Goal: Transaction & Acquisition: Purchase product/service

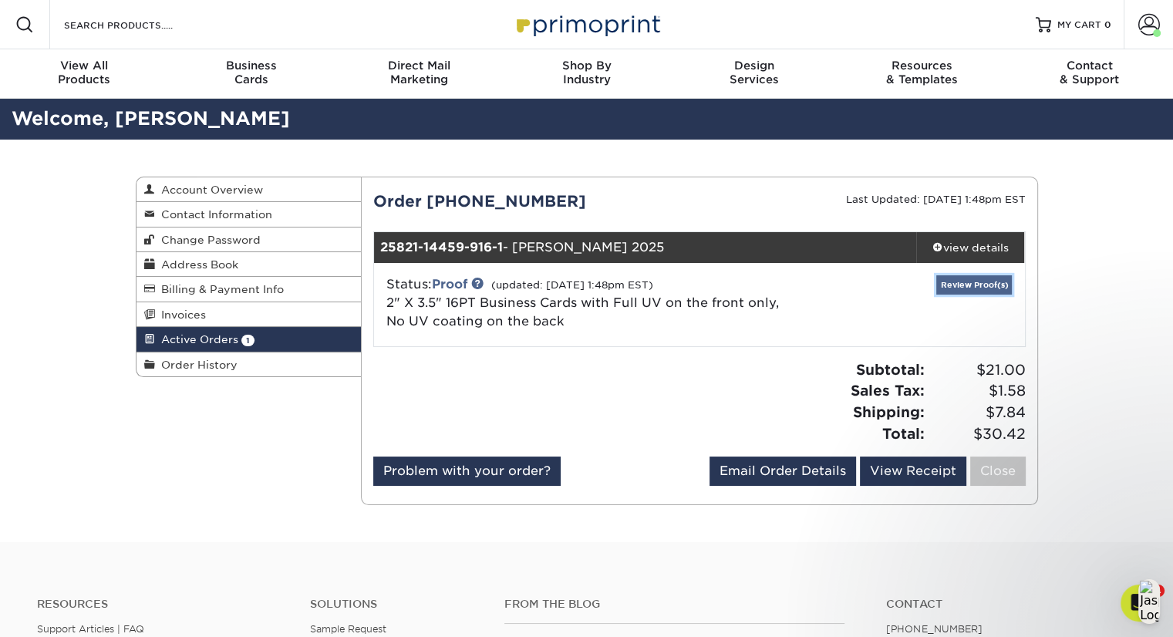
click at [987, 280] on link "Review Proof(s)" at bounding box center [975, 284] width 76 height 19
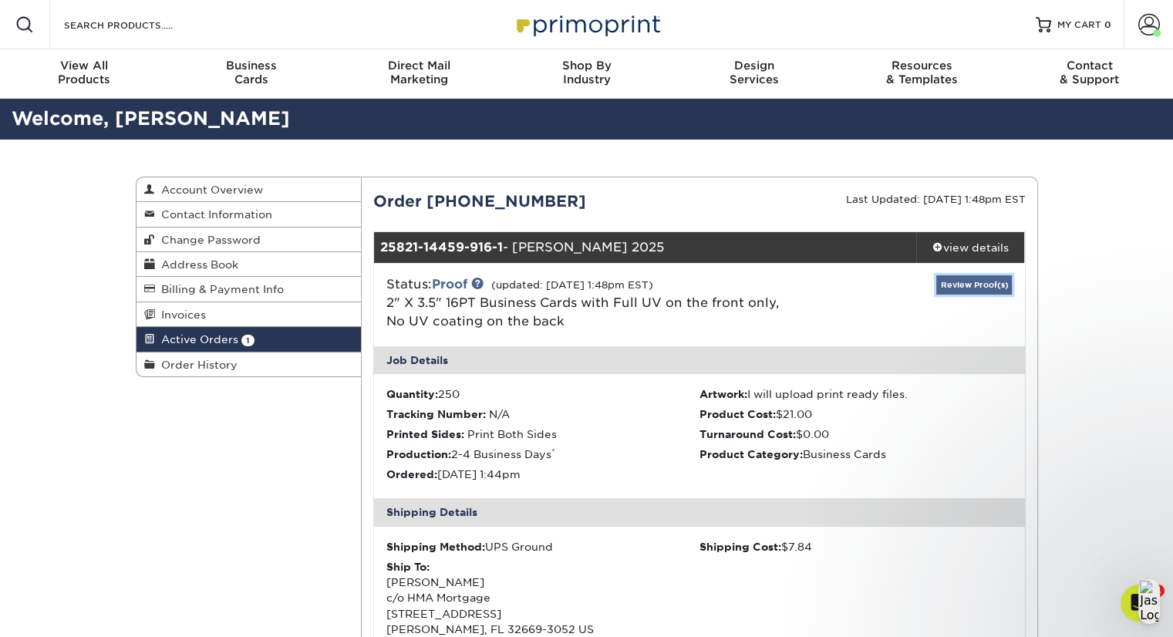
click at [978, 283] on link "Review Proof(s)" at bounding box center [975, 284] width 76 height 19
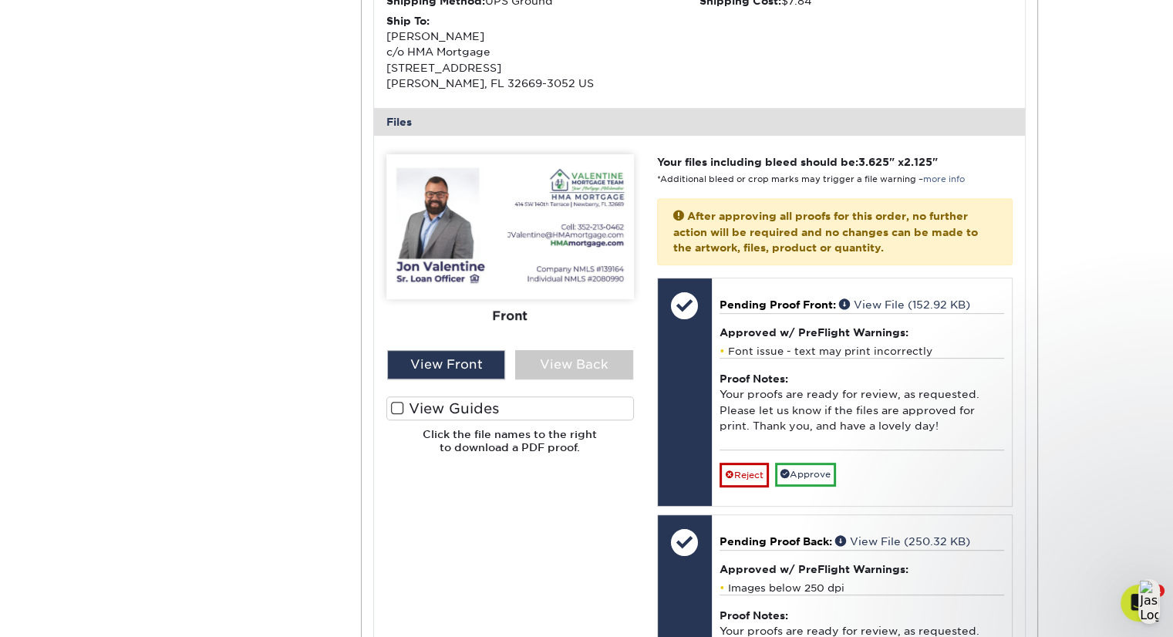
scroll to position [548, 0]
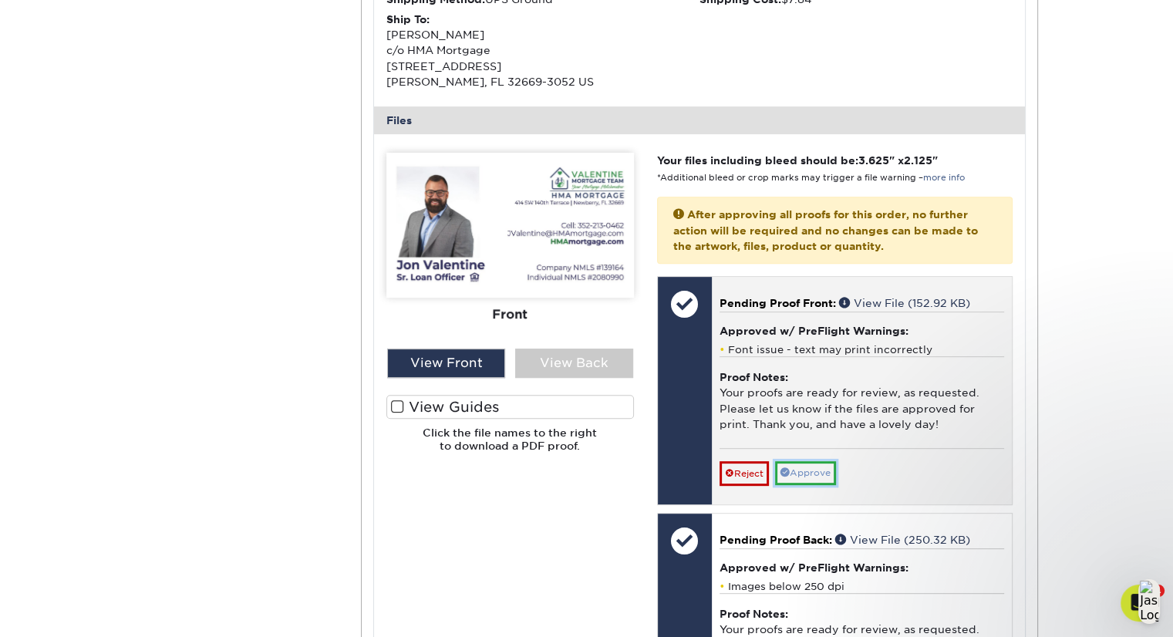
click at [819, 473] on link "Approve" at bounding box center [805, 473] width 61 height 24
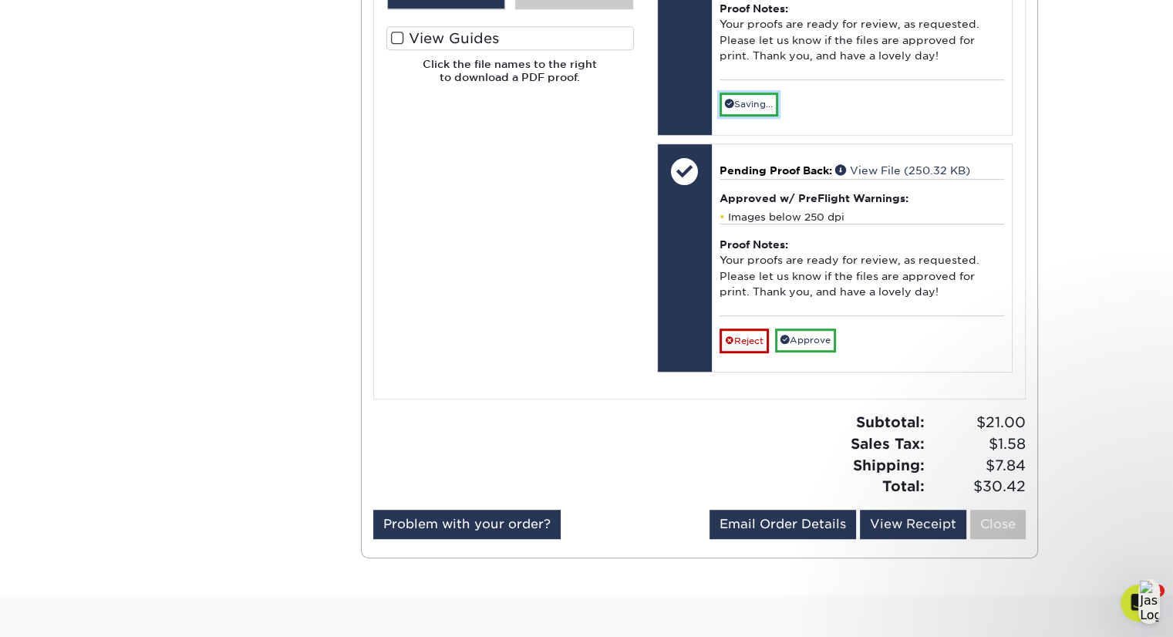
scroll to position [929, 0]
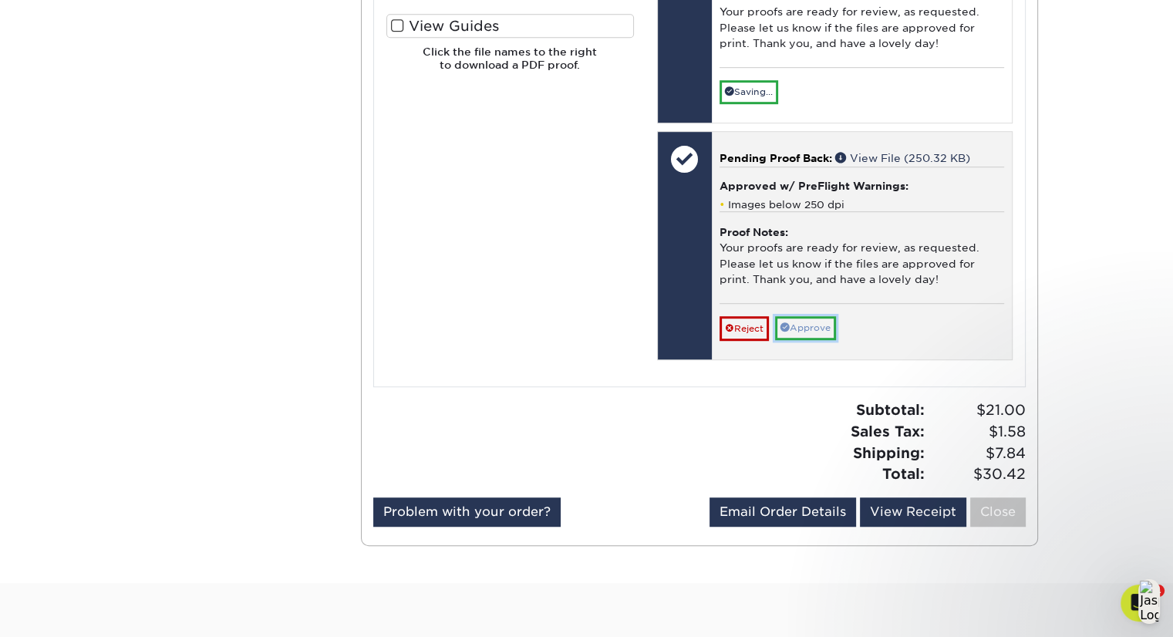
click at [818, 321] on link "Approve" at bounding box center [805, 328] width 61 height 24
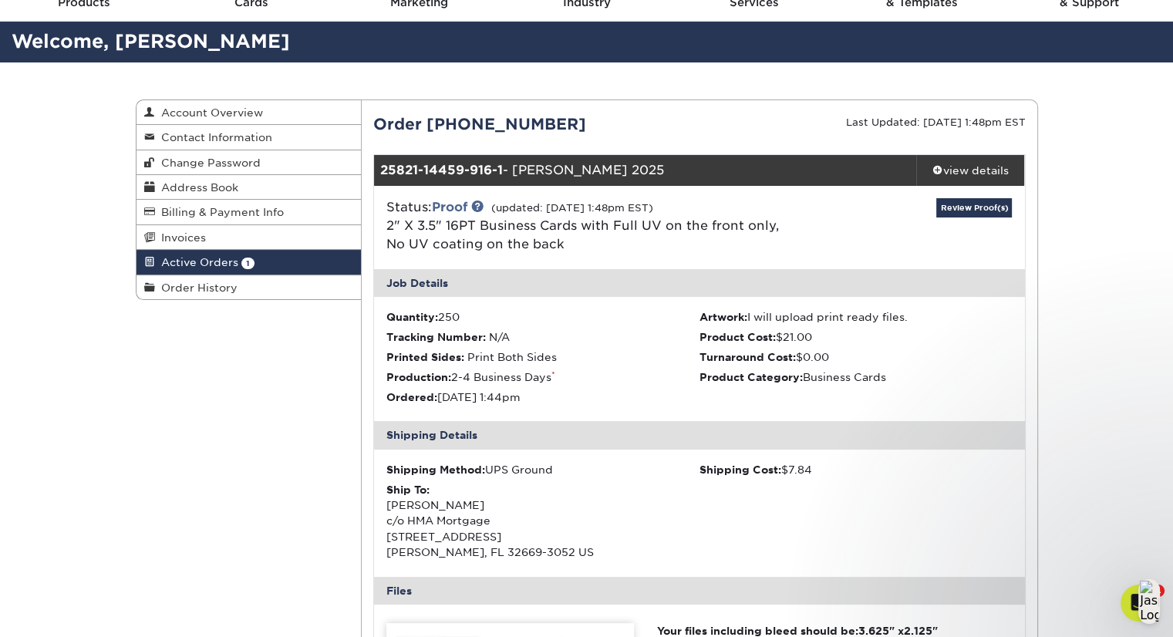
scroll to position [69, 0]
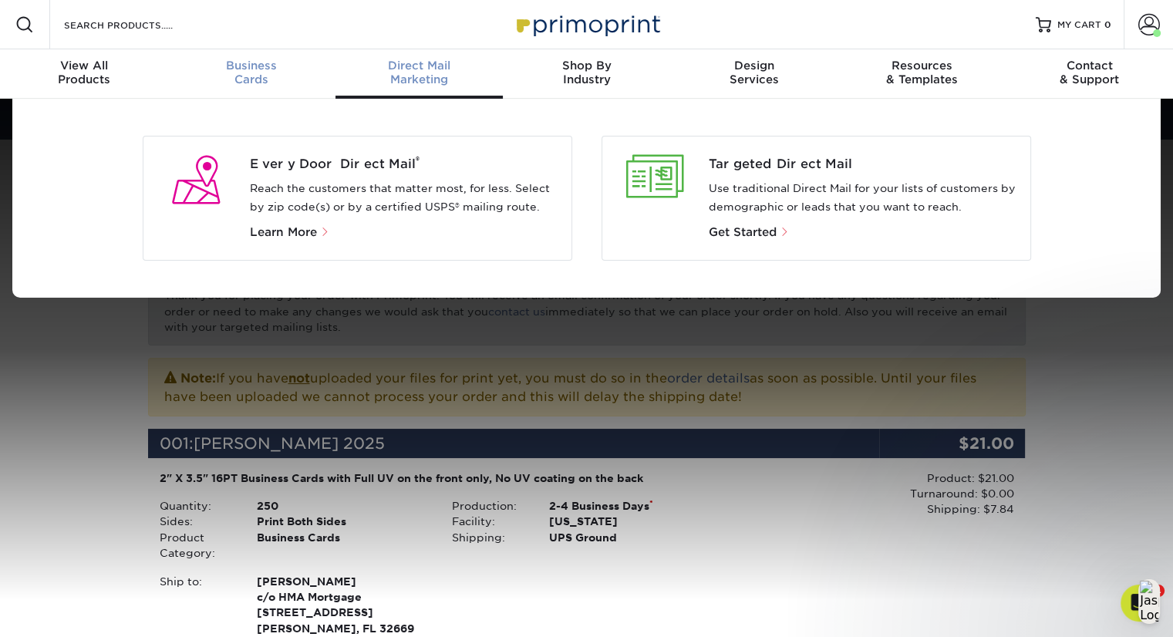
scroll to position [1, 0]
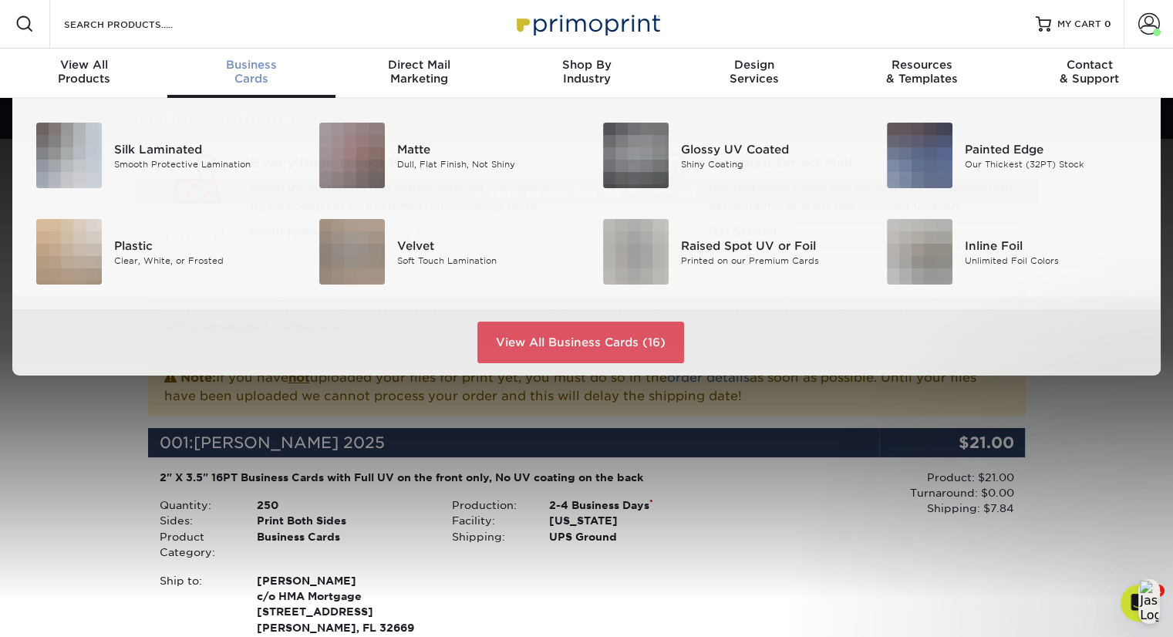
click at [257, 73] on div "Business Cards" at bounding box center [250, 72] width 167 height 28
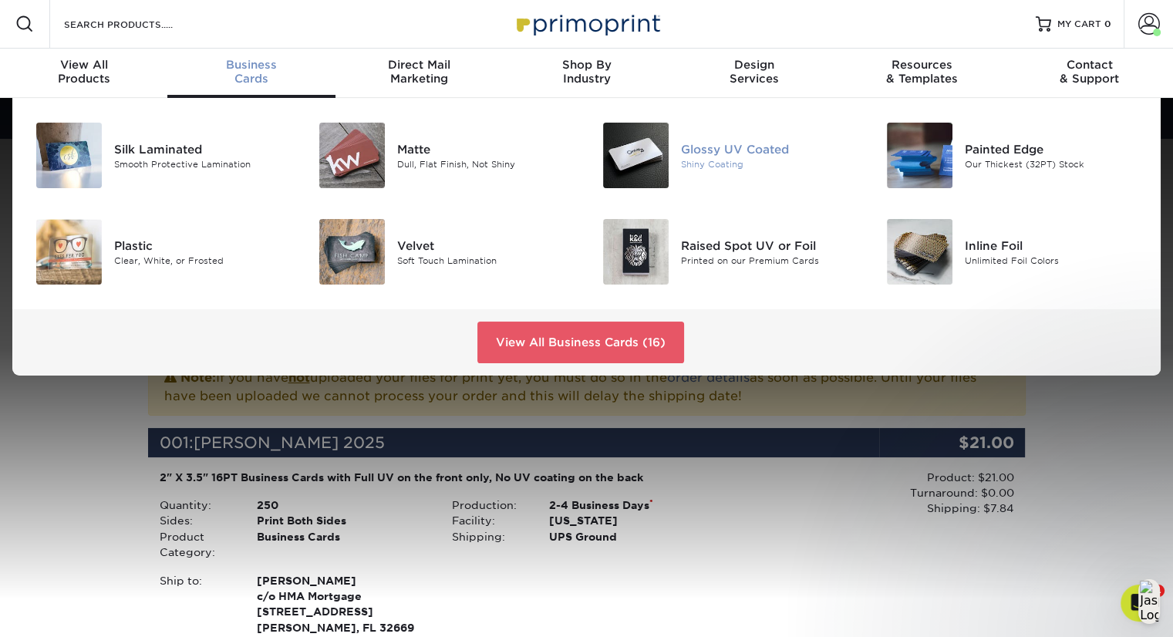
click at [691, 160] on div "Shiny Coating" at bounding box center [769, 163] width 177 height 13
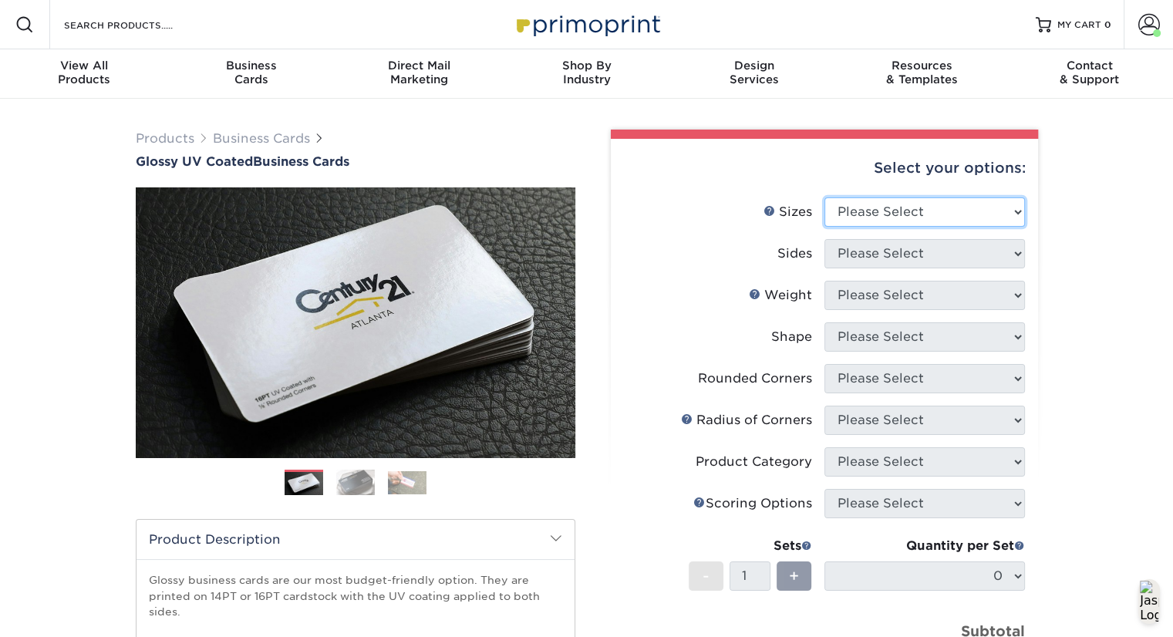
click at [957, 202] on select "Please Select 1.5" x 3.5" - Mini 1.75" x 3.5" - Mini 2" x 2" - Square 2" x 3" -…" at bounding box center [925, 211] width 201 height 29
select select "2.00x3.50"
click at [825, 197] on select "Please Select 1.5" x 3.5" - Mini 1.75" x 3.5" - Mini 2" x 2" - Square 2" x 3" -…" at bounding box center [925, 211] width 201 height 29
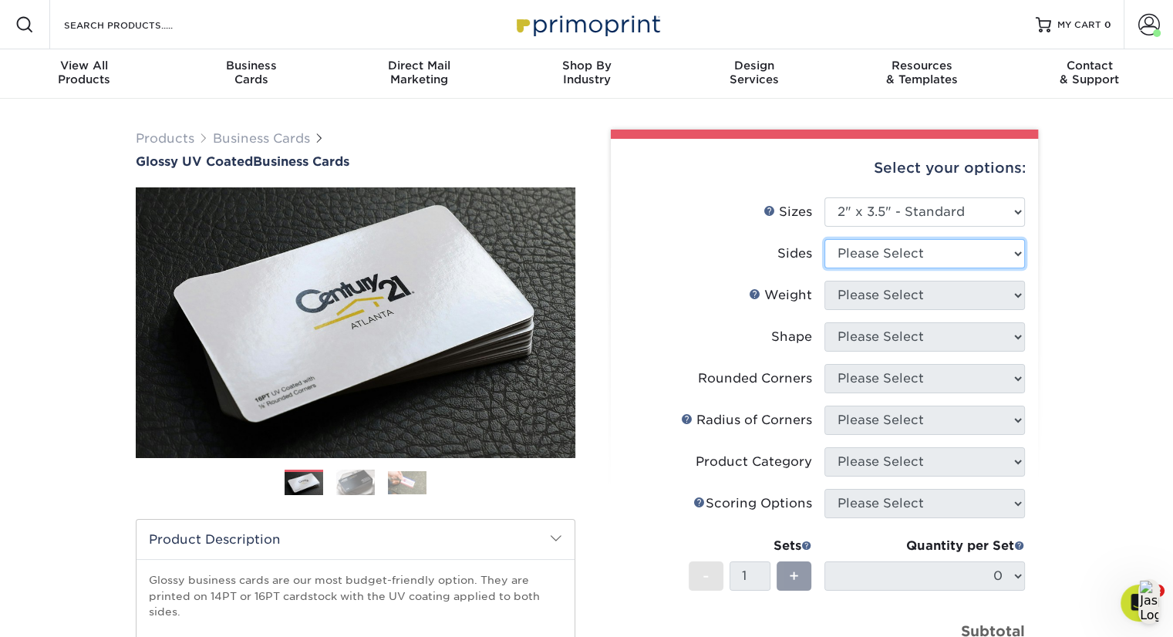
click at [925, 257] on select "Please Select Print Both Sides Print Front Only" at bounding box center [925, 253] width 201 height 29
select select "13abbda7-1d64-4f25-8bb2-c179b224825d"
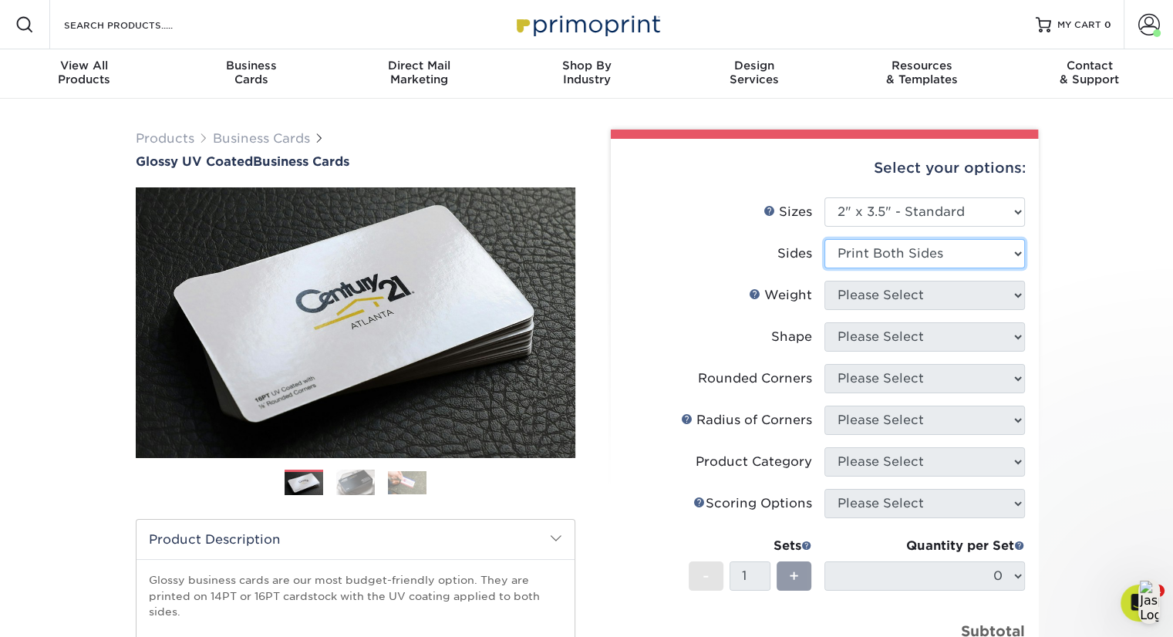
click at [825, 239] on select "Please Select Print Both Sides Print Front Only" at bounding box center [925, 253] width 201 height 29
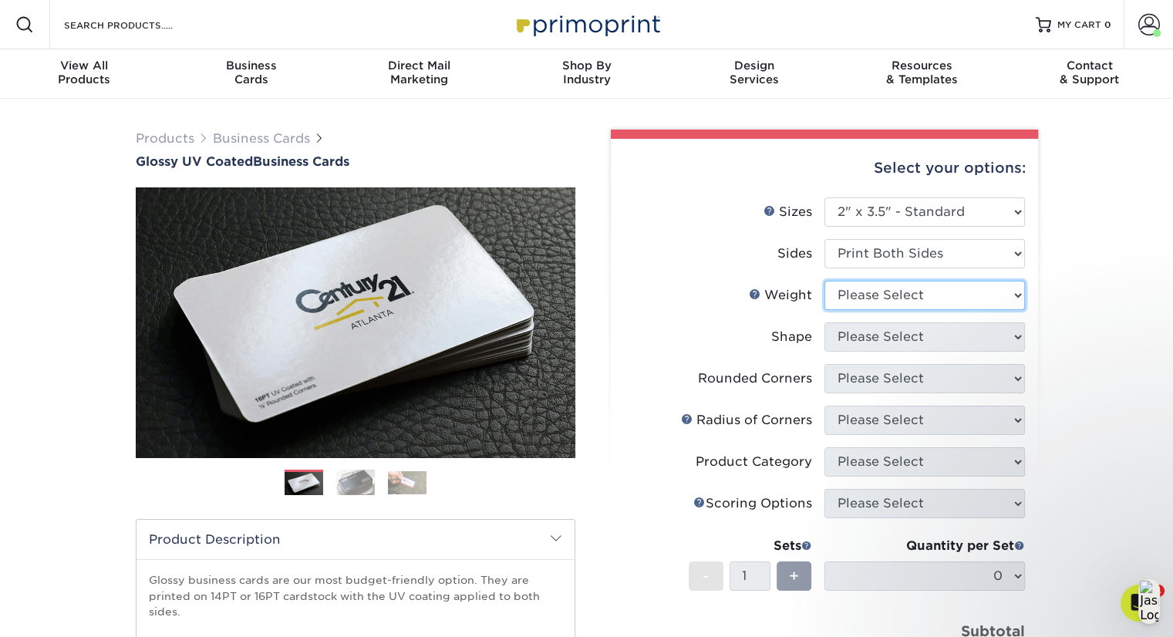
click at [919, 301] on select "Please Select 16PT 14PT" at bounding box center [925, 295] width 201 height 29
select select "16PT"
click at [825, 281] on select "Please Select 16PT 14PT" at bounding box center [925, 295] width 201 height 29
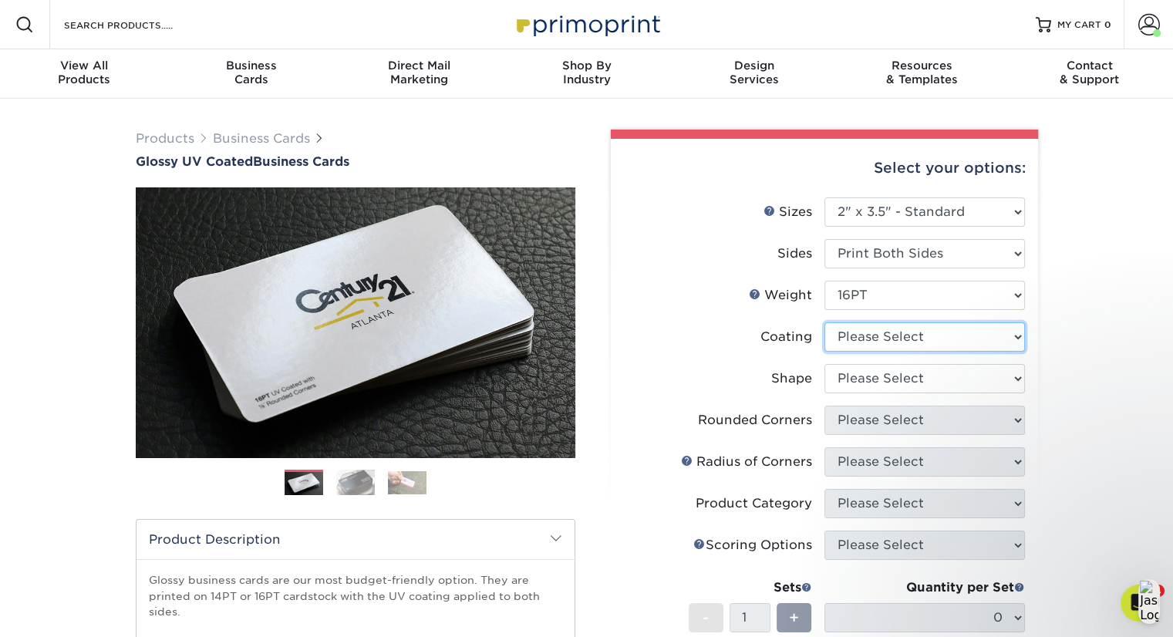
click at [911, 343] on select at bounding box center [925, 336] width 201 height 29
select select "1e8116af-acfc-44b1-83dc-8181aa338834"
click at [825, 322] on select at bounding box center [925, 336] width 201 height 29
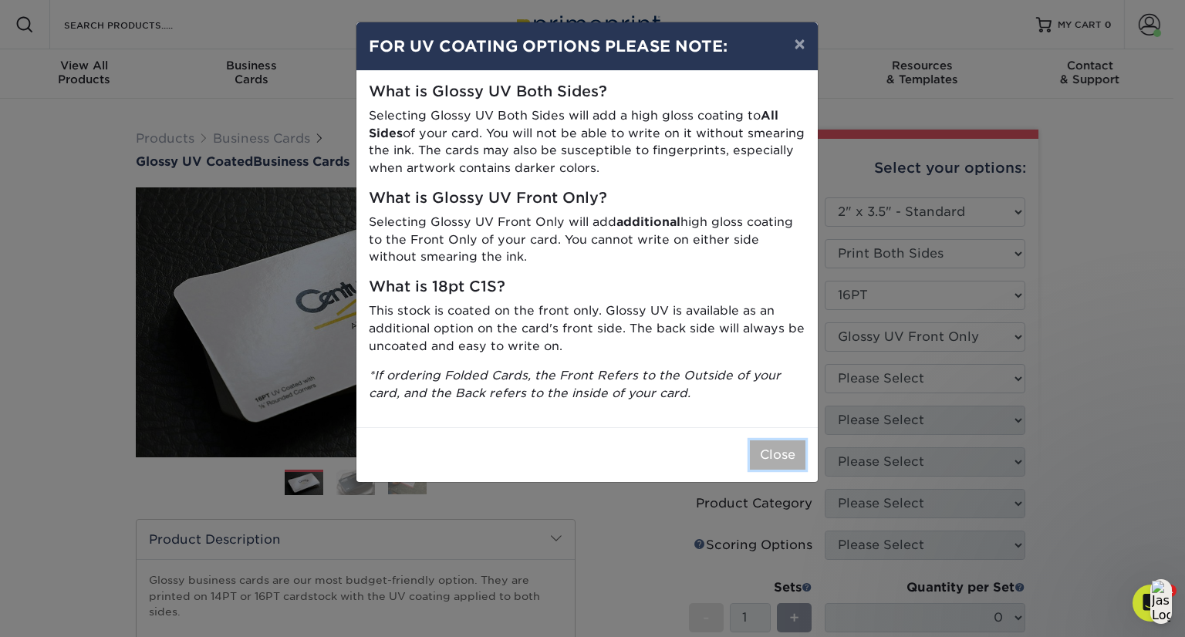
click at [774, 457] on button "Close" at bounding box center [778, 454] width 56 height 29
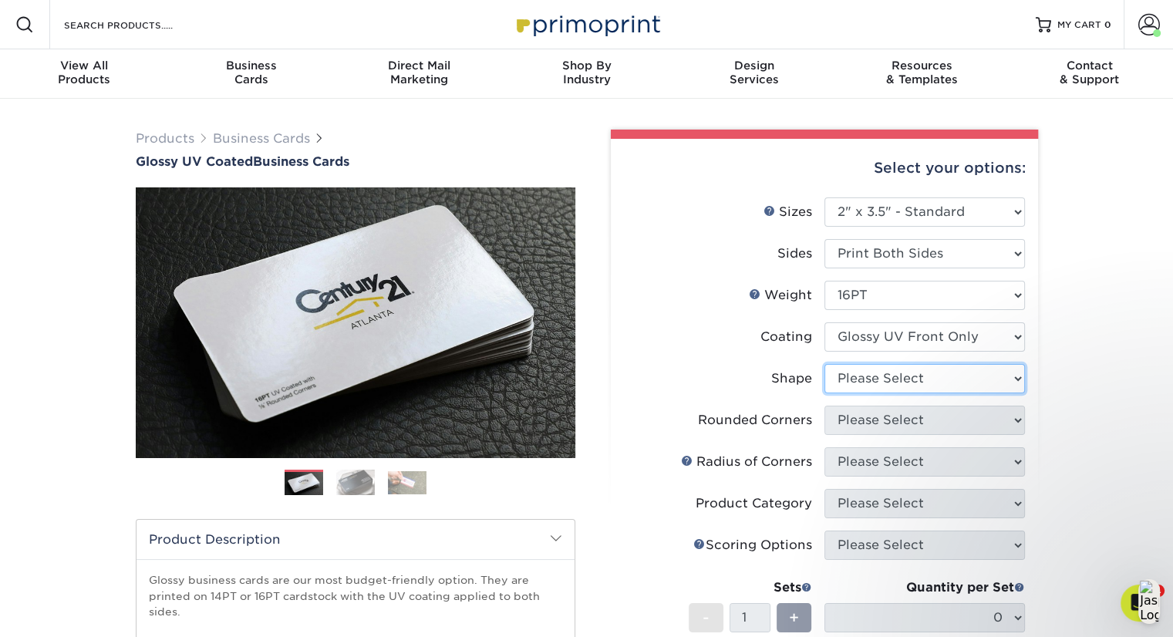
click at [868, 380] on select "Please Select Standard" at bounding box center [925, 378] width 201 height 29
select select "standard"
click at [825, 364] on select "Please Select Standard" at bounding box center [925, 378] width 201 height 29
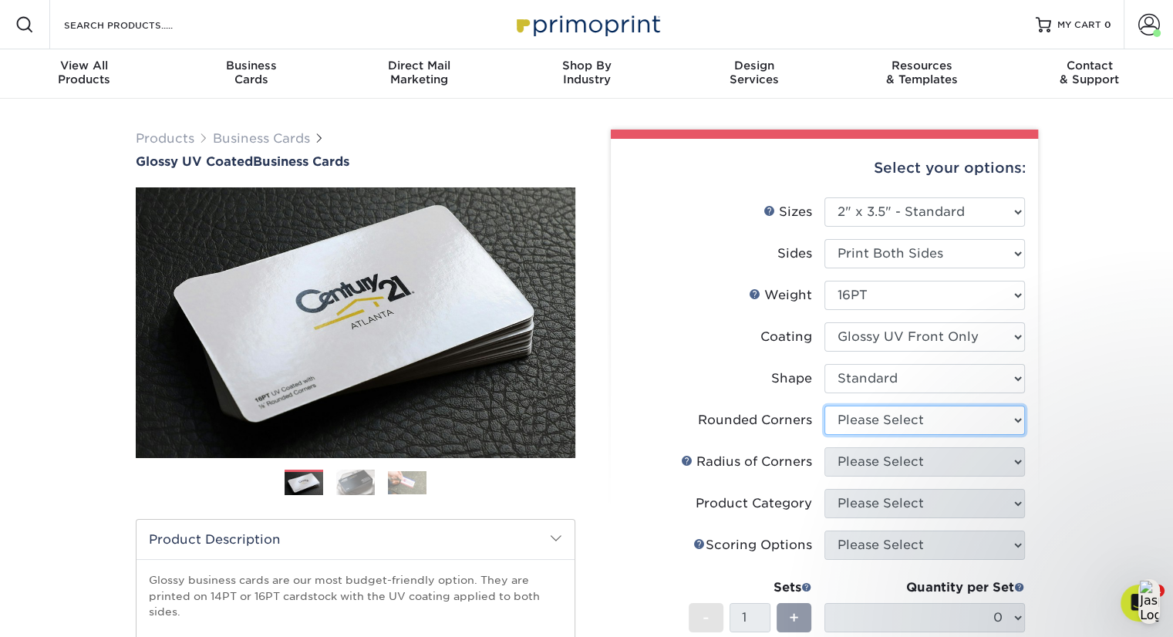
click at [885, 426] on select "Please Select Yes - Round 2 Corners Yes - Round 4 Corners No" at bounding box center [925, 420] width 201 height 29
select select "0"
click at [825, 406] on select "Please Select Yes - Round 2 Corners Yes - Round 4 Corners No" at bounding box center [925, 420] width 201 height 29
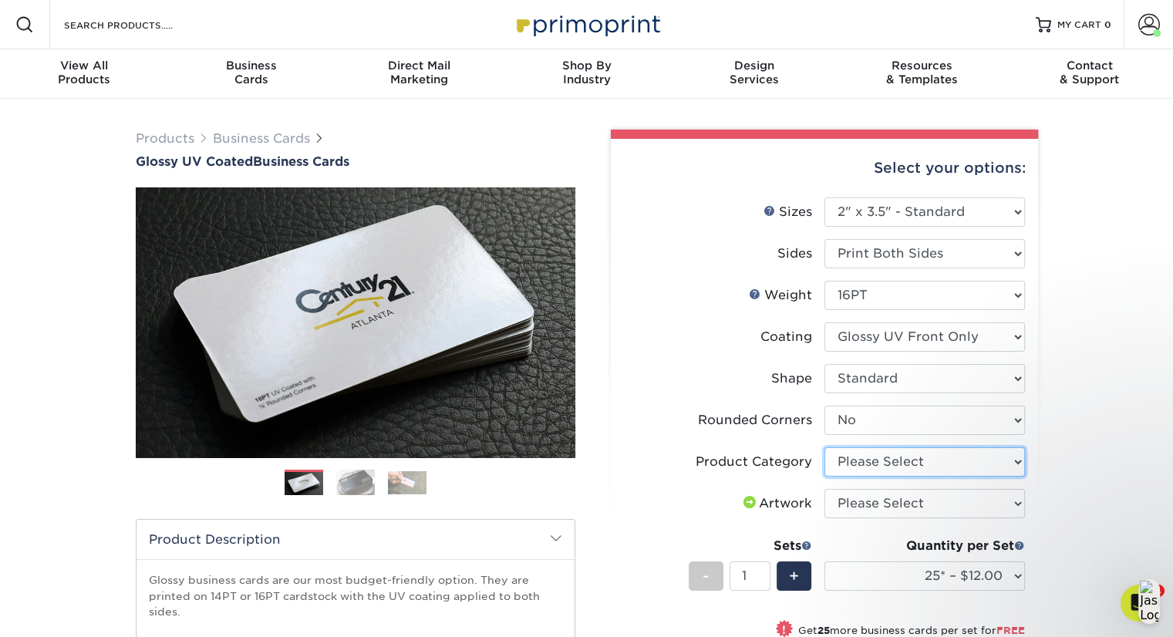
click at [906, 464] on select "Please Select Business Cards" at bounding box center [925, 461] width 201 height 29
select select "3b5148f1-0588-4f88-a218-97bcfdce65c1"
click at [825, 447] on select "Please Select Business Cards" at bounding box center [925, 461] width 201 height 29
click at [907, 508] on select "Please Select I will upload files I need a design - $100" at bounding box center [925, 503] width 201 height 29
select select "upload"
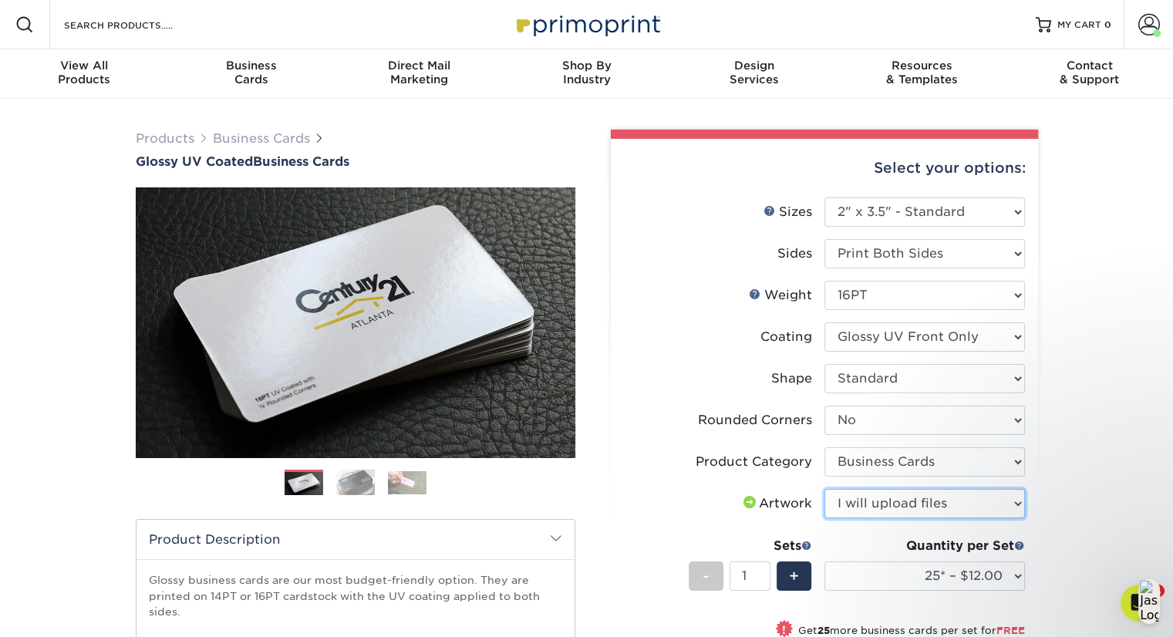
click at [825, 489] on select "Please Select I will upload files I need a design - $100" at bounding box center [925, 503] width 201 height 29
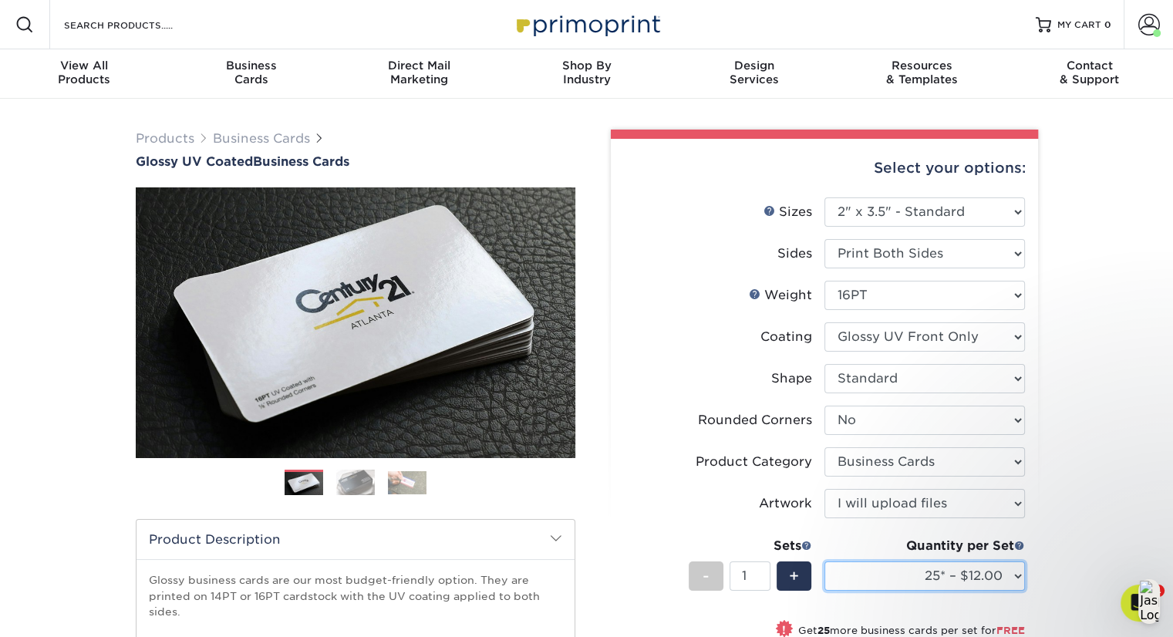
click at [947, 578] on select "25* – $12.00 50* – $12.00 100* – $12.00 250* – $21.00 500 – $42.00 1000 – $53.0…" at bounding box center [925, 576] width 201 height 29
select select "250* – $21.00"
click at [825, 562] on select "25* – $12.00 50* – $12.00 100* – $12.00 250* – $21.00 500 – $42.00 1000 – $53.0…" at bounding box center [925, 576] width 201 height 29
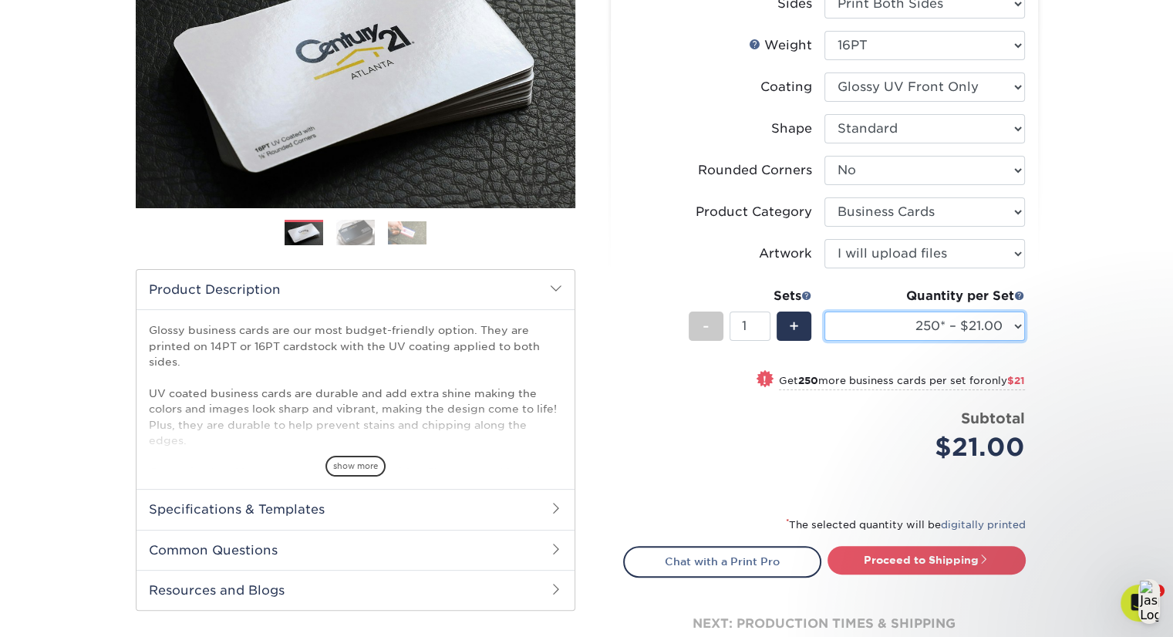
scroll to position [349, 0]
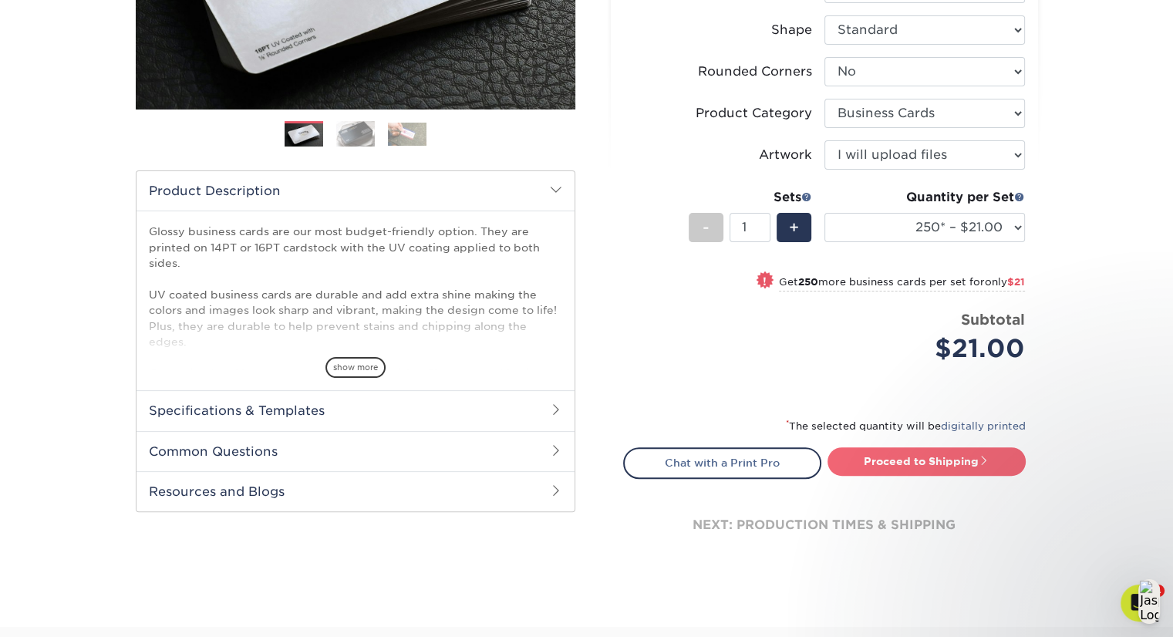
click at [901, 462] on link "Proceed to Shipping" at bounding box center [927, 461] width 198 height 28
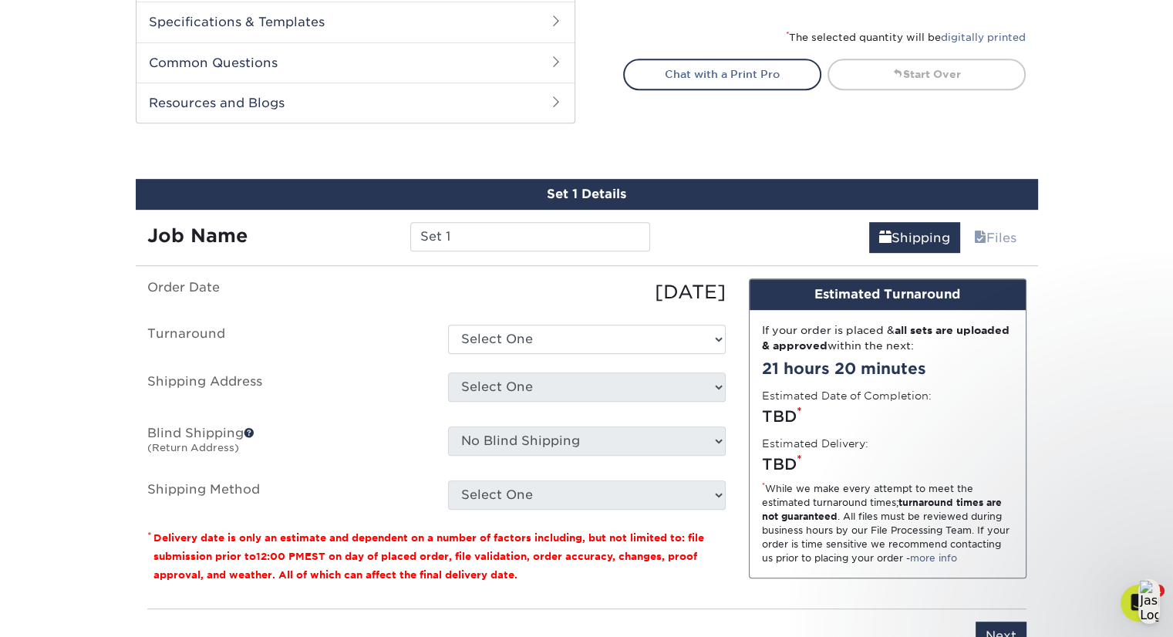
scroll to position [836, 0]
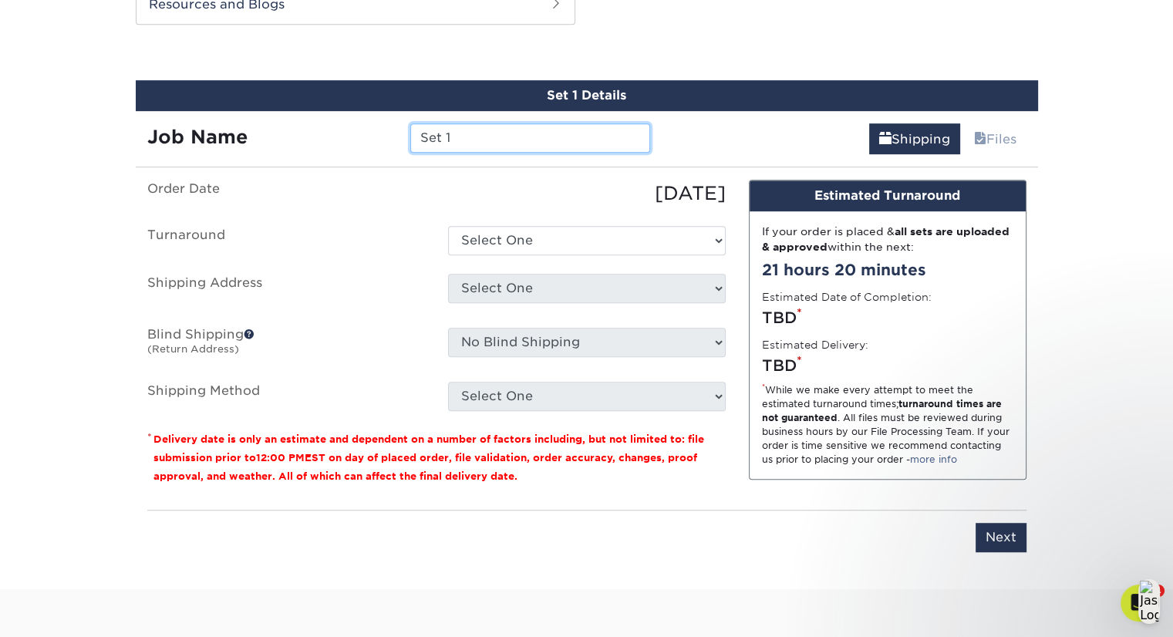
drag, startPoint x: 501, startPoint y: 129, endPoint x: 402, endPoint y: 127, distance: 98.8
click at [402, 127] on div "Set 1" at bounding box center [530, 137] width 263 height 29
type input "Brittany Jones 8-2025"
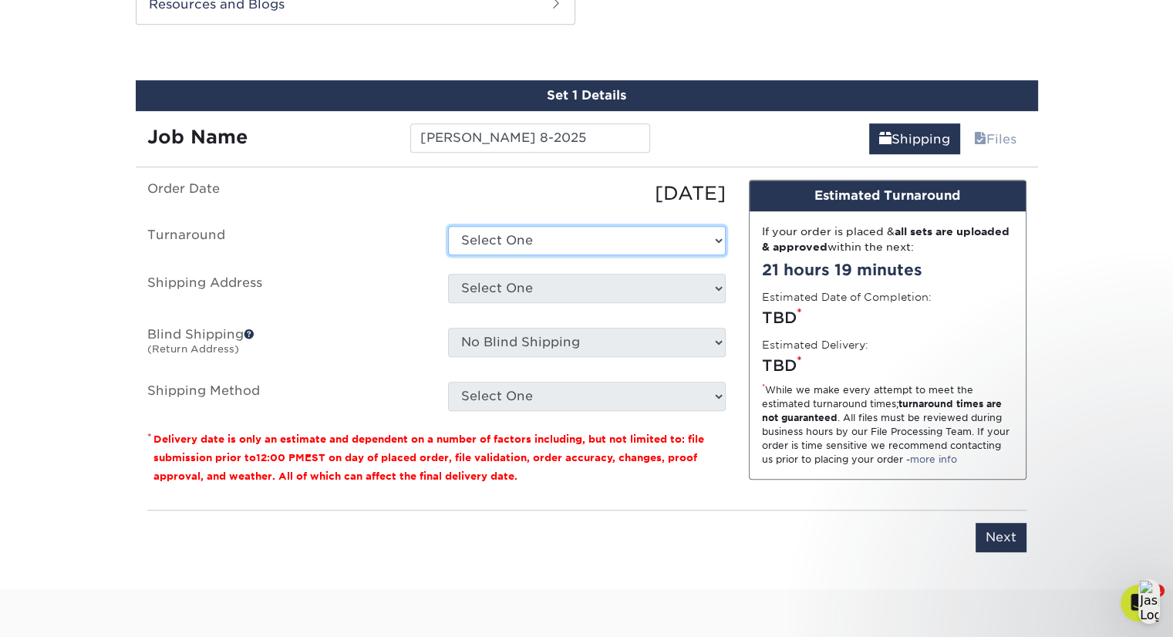
click at [636, 239] on select "Select One 2-4 Business Days 2 Day Next Business Day" at bounding box center [587, 240] width 278 height 29
click at [448, 226] on select "Select One 2-4 Business Days 2 Day Next Business Day" at bounding box center [587, 240] width 278 height 29
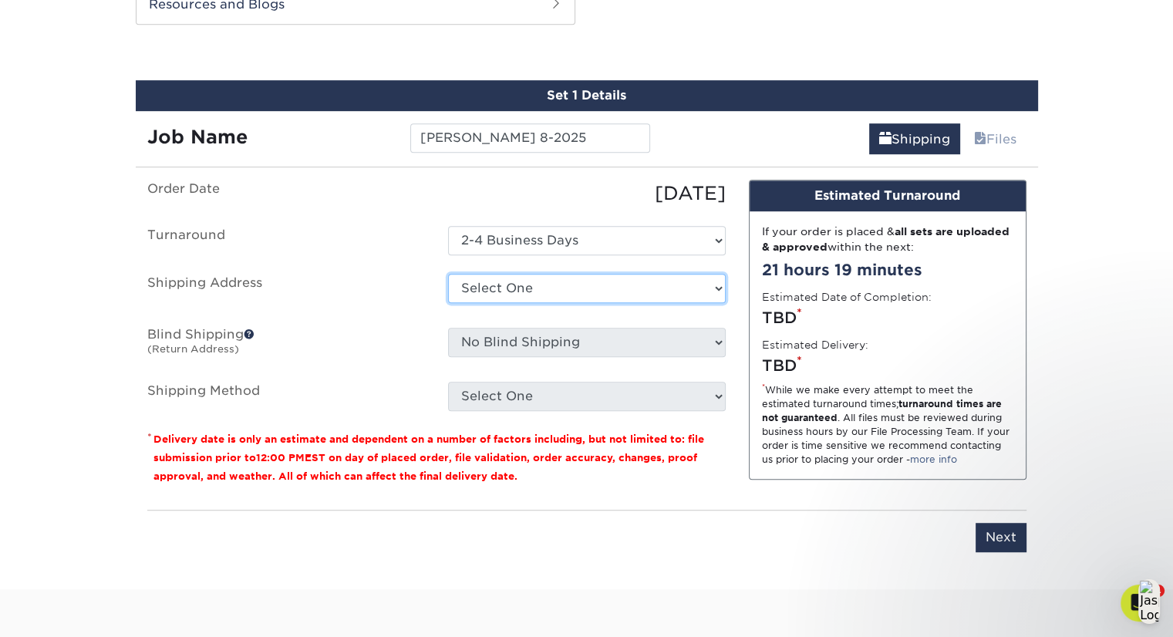
click at [626, 283] on select "Select One Aaron Kirow Aaron Miller Adrienne Bateman Allie Cormier Amy Malamut …" at bounding box center [587, 288] width 278 height 29
click at [608, 313] on ul "Order Date 08/21/2025 Turnaround Select One 2-4 Business Days 2 Day Next Busine…" at bounding box center [436, 295] width 579 height 231
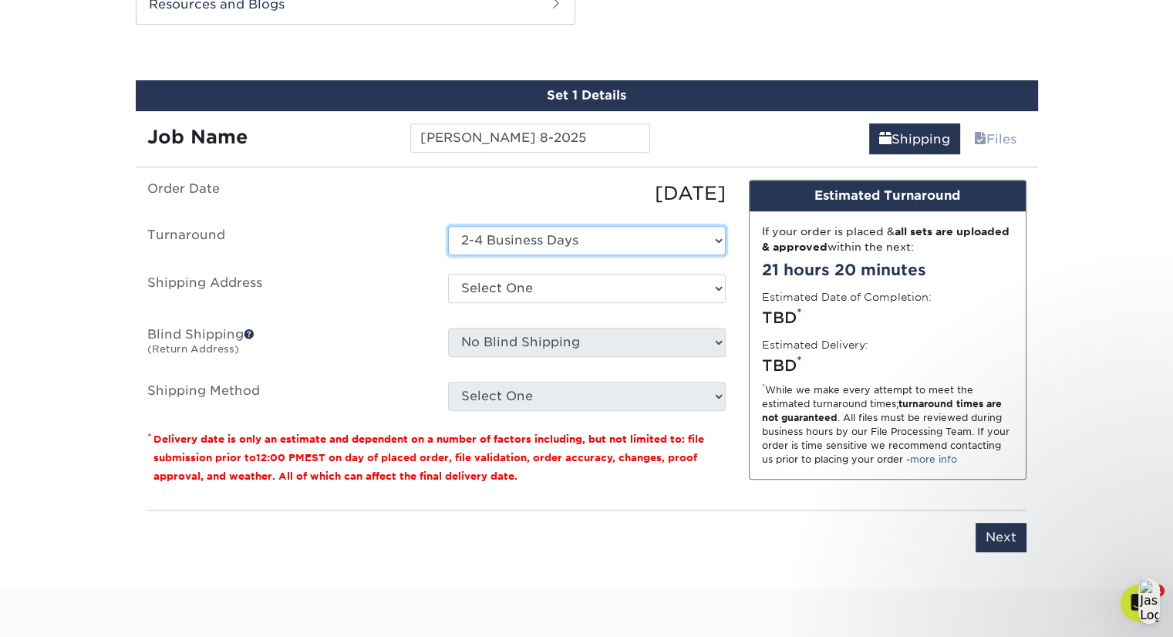
click at [646, 232] on select "Select One 2-4 Business Days 2 Day Next Business Day" at bounding box center [587, 240] width 278 height 29
select select "d3ad67fe-66e2-42ca-a9b8-9bbbad4ad905"
click at [448, 226] on select "Select One 2-4 Business Days 2 Day Next Business Day" at bounding box center [587, 240] width 278 height 29
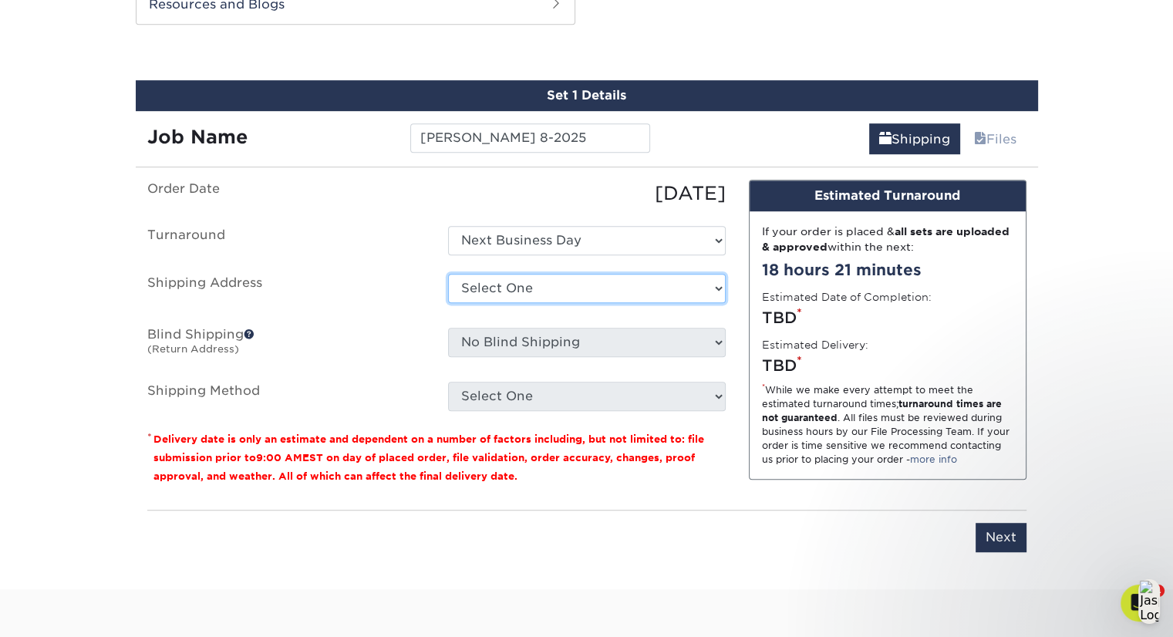
click at [601, 285] on select "Select One Aaron Kirow Aaron Miller Adrienne Bateman Allie Cormier Amy Malamut …" at bounding box center [587, 288] width 278 height 29
click at [689, 283] on select "Select One Aaron Kirow Aaron Miller Adrienne Bateman Allie Cormier Amy Malamut …" at bounding box center [587, 288] width 278 height 29
select select "282829"
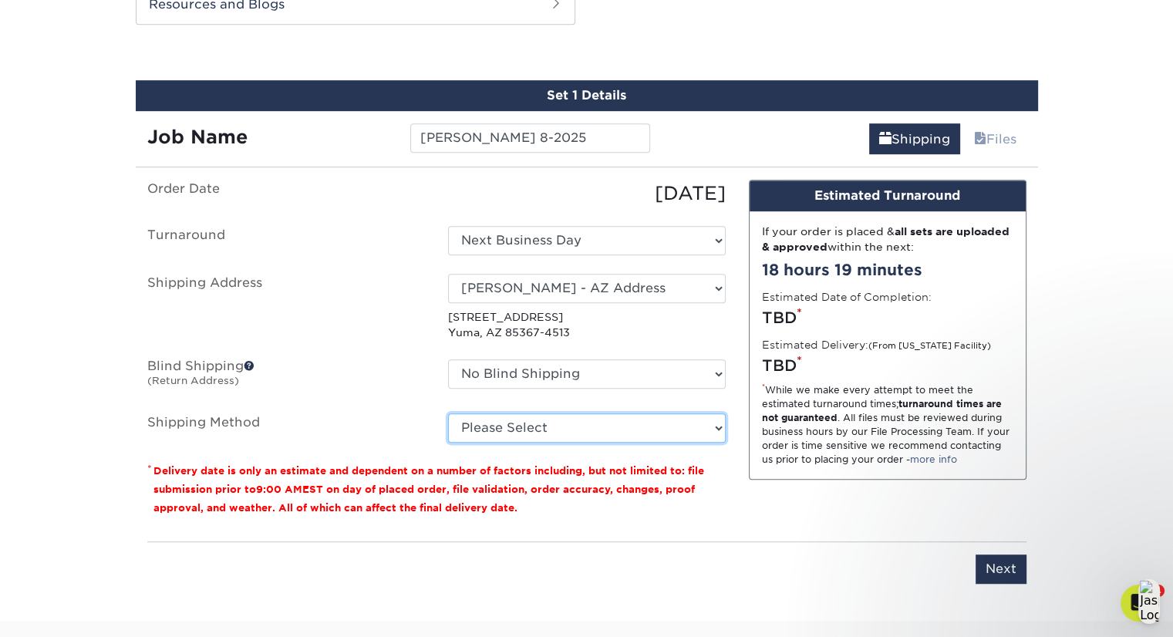
click at [675, 424] on select "Please Select Ground Shipping (+$7.84) 3 Day Shipping Service (+$20.04) 2 Day A…" at bounding box center [587, 427] width 278 height 29
select select "03"
click at [448, 413] on select "Please Select Ground Shipping (+$7.84) 3 Day Shipping Service (+$20.04) 2 Day A…" at bounding box center [587, 427] width 278 height 29
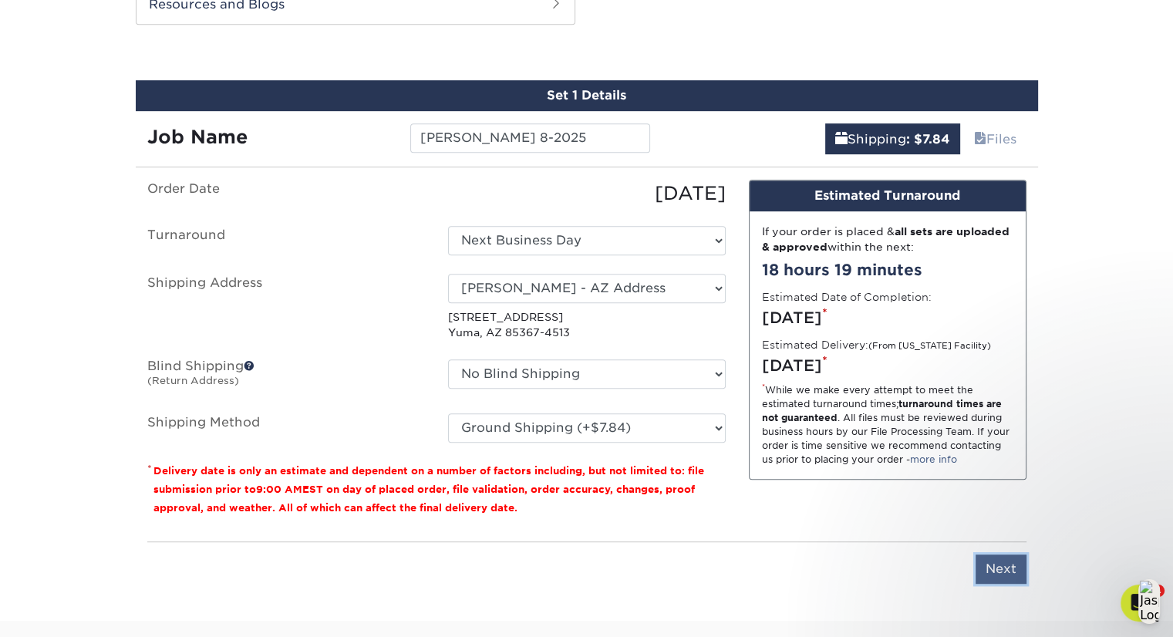
click at [991, 565] on input "Next" at bounding box center [1001, 569] width 51 height 29
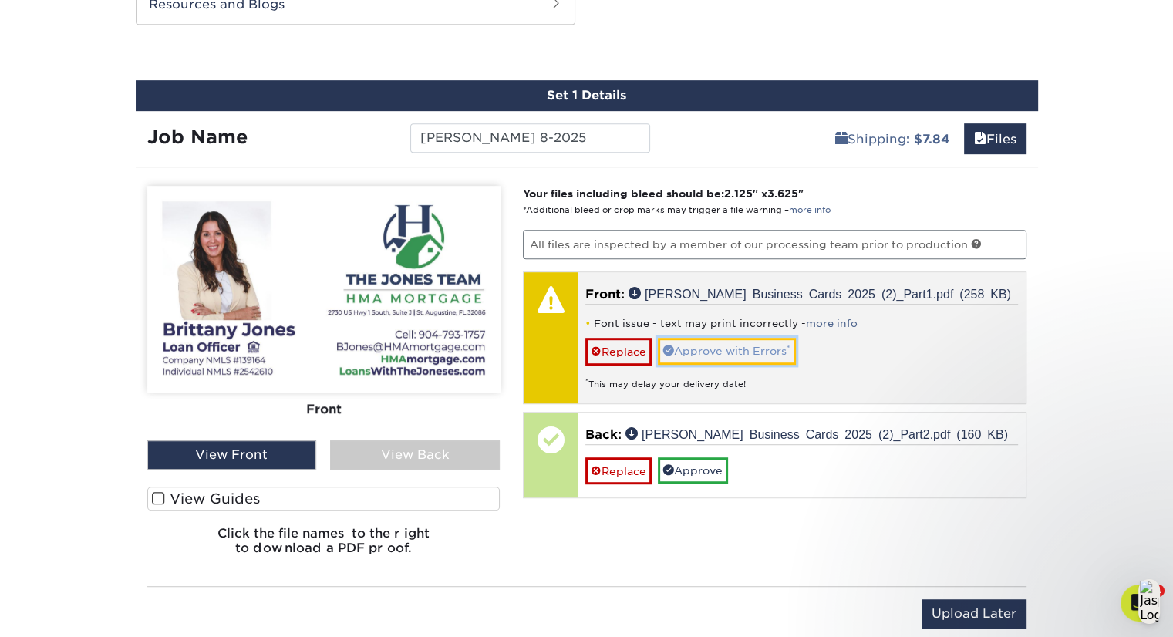
click at [704, 344] on link "Approve with Errors *" at bounding box center [727, 351] width 138 height 26
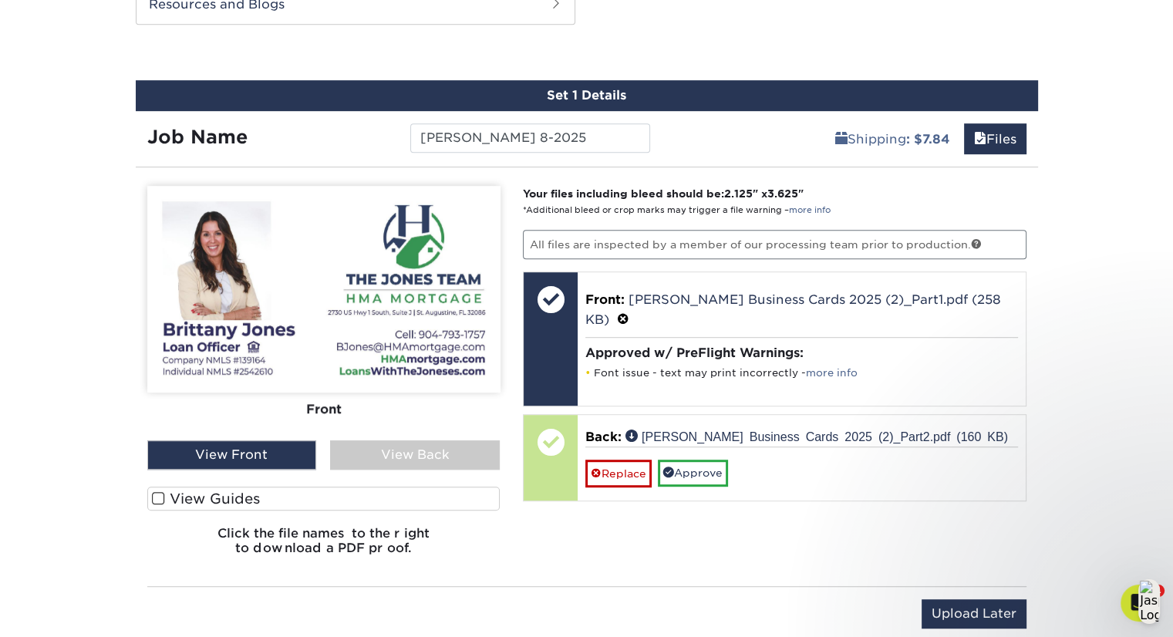
click at [432, 452] on div "View Back" at bounding box center [415, 454] width 170 height 29
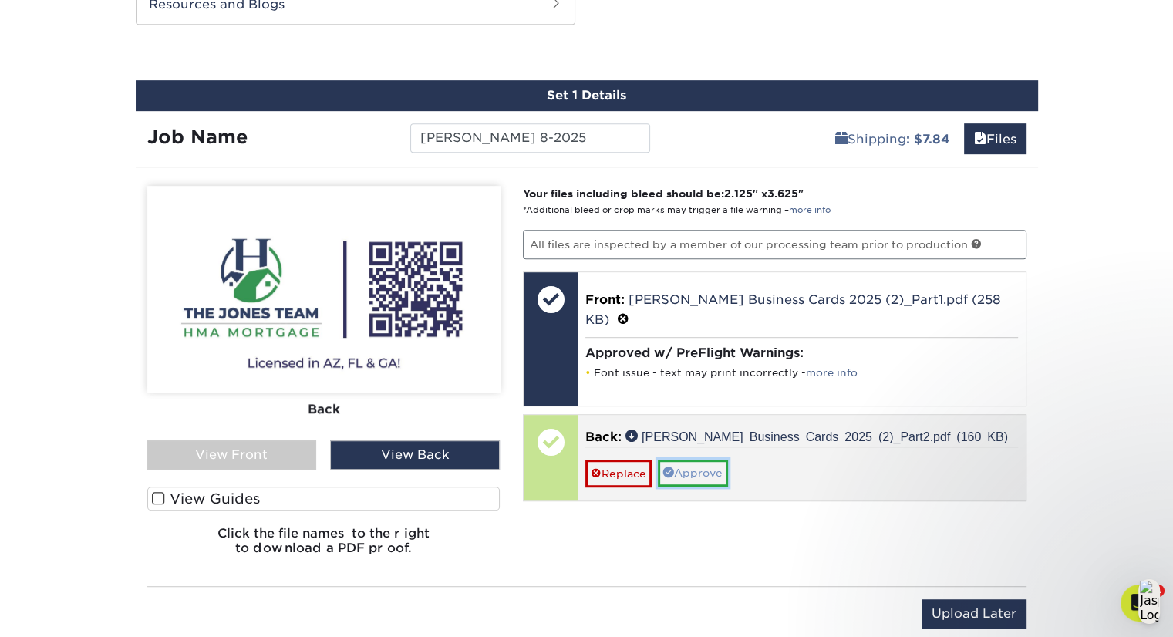
click at [707, 476] on link "Approve" at bounding box center [693, 473] width 70 height 26
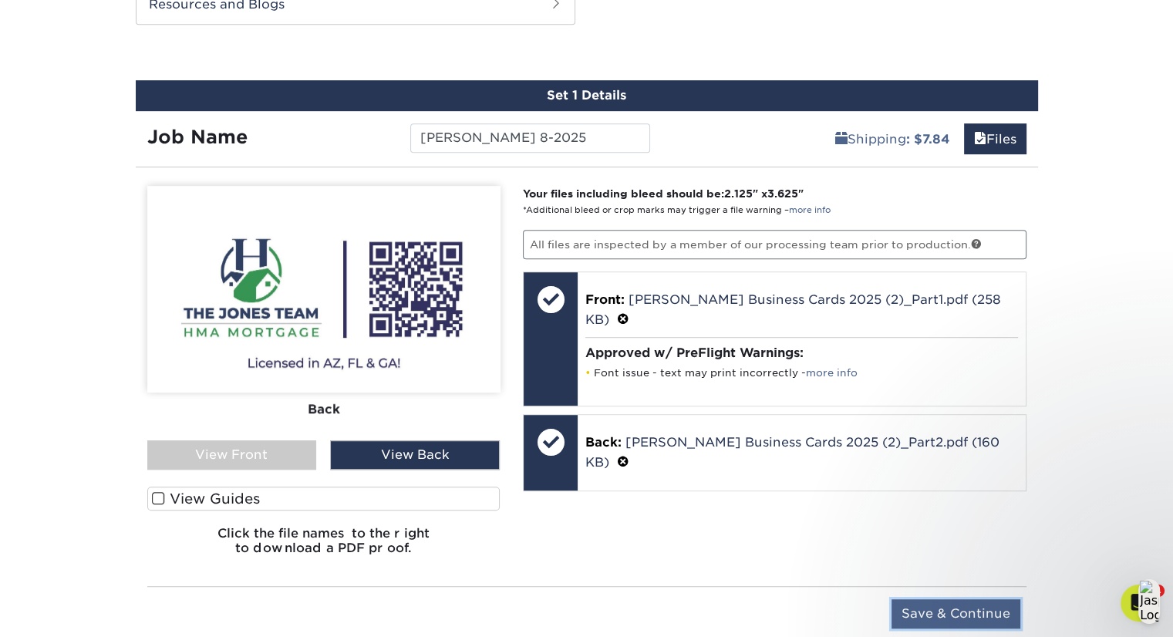
click at [960, 613] on input "Save & Continue" at bounding box center [956, 613] width 129 height 29
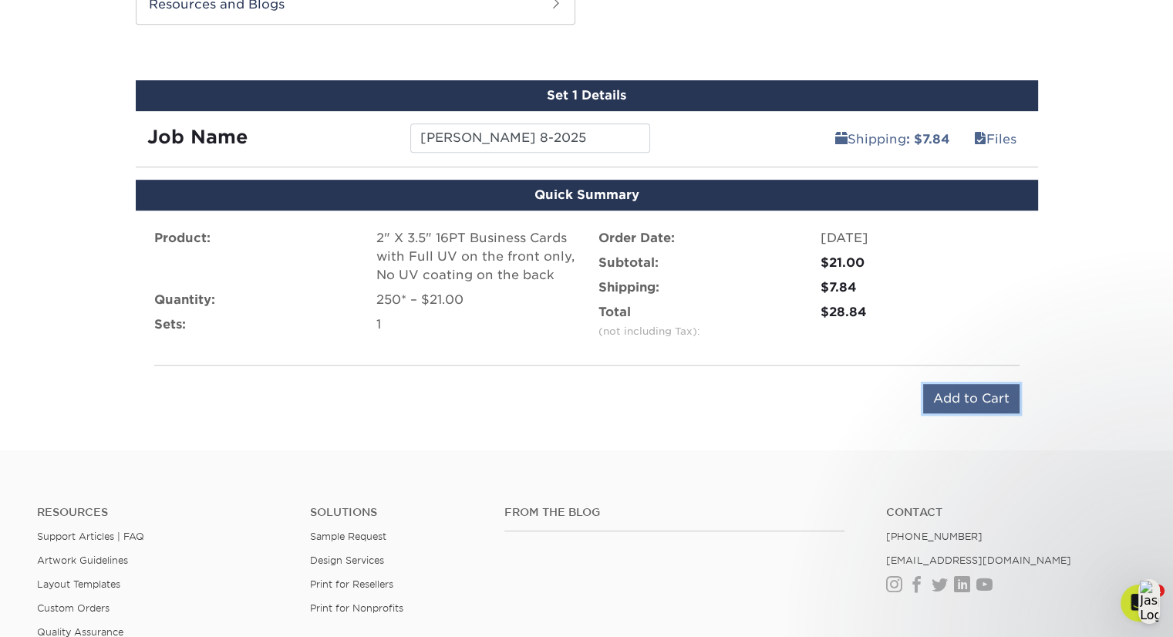
click at [975, 390] on input "Add to Cart" at bounding box center [971, 398] width 96 height 29
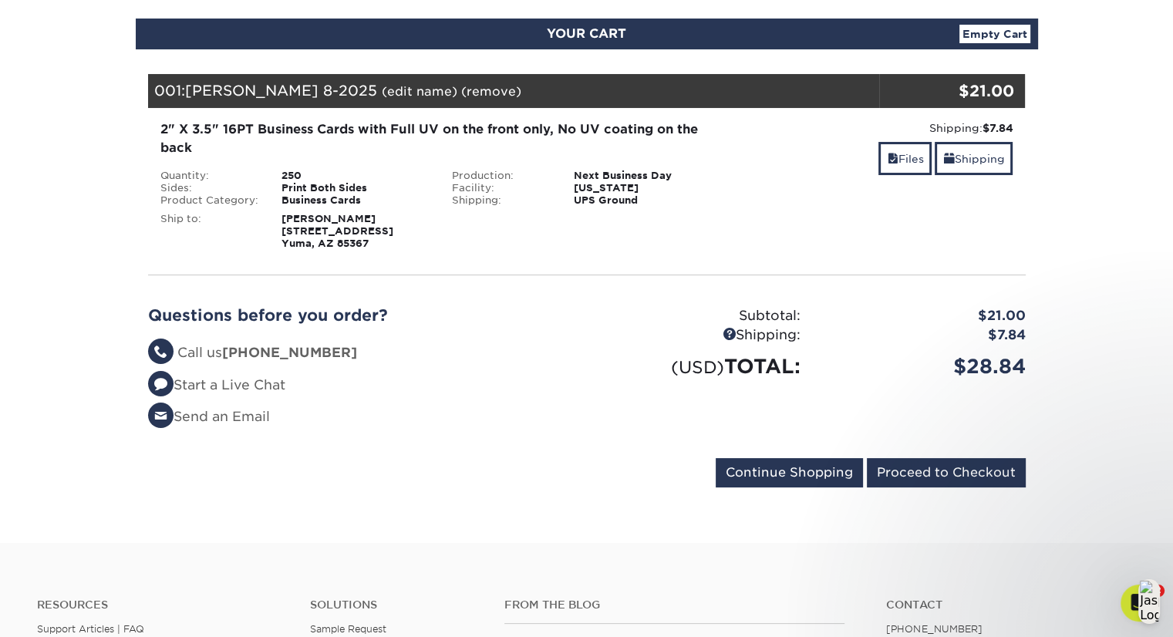
scroll to position [167, 0]
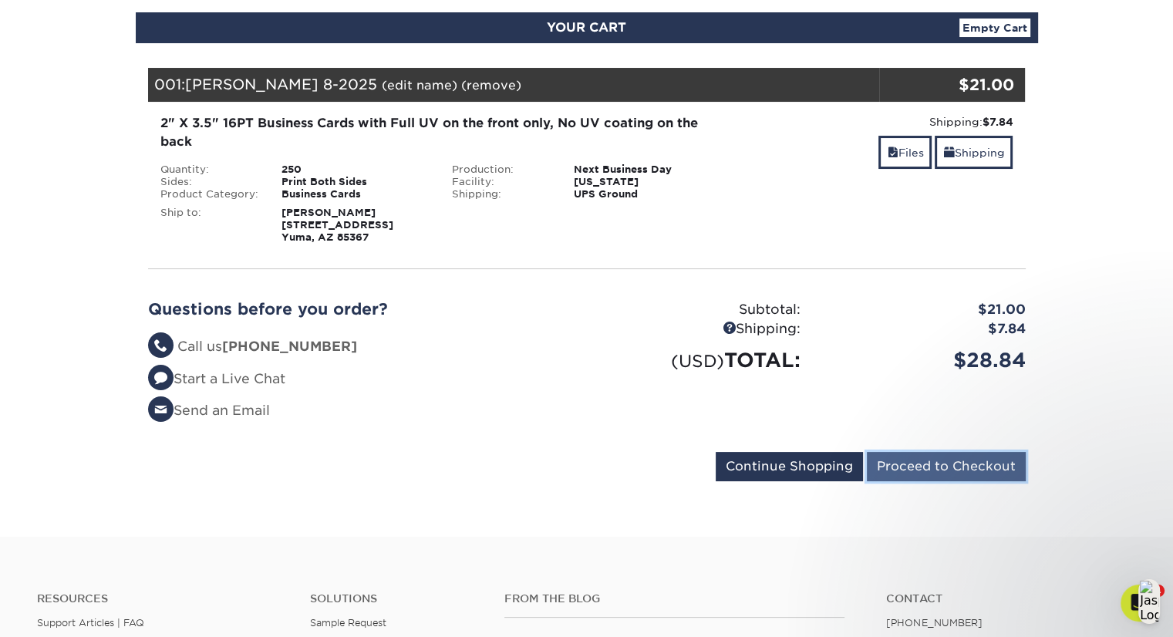
click at [980, 458] on input "Proceed to Checkout" at bounding box center [946, 466] width 159 height 29
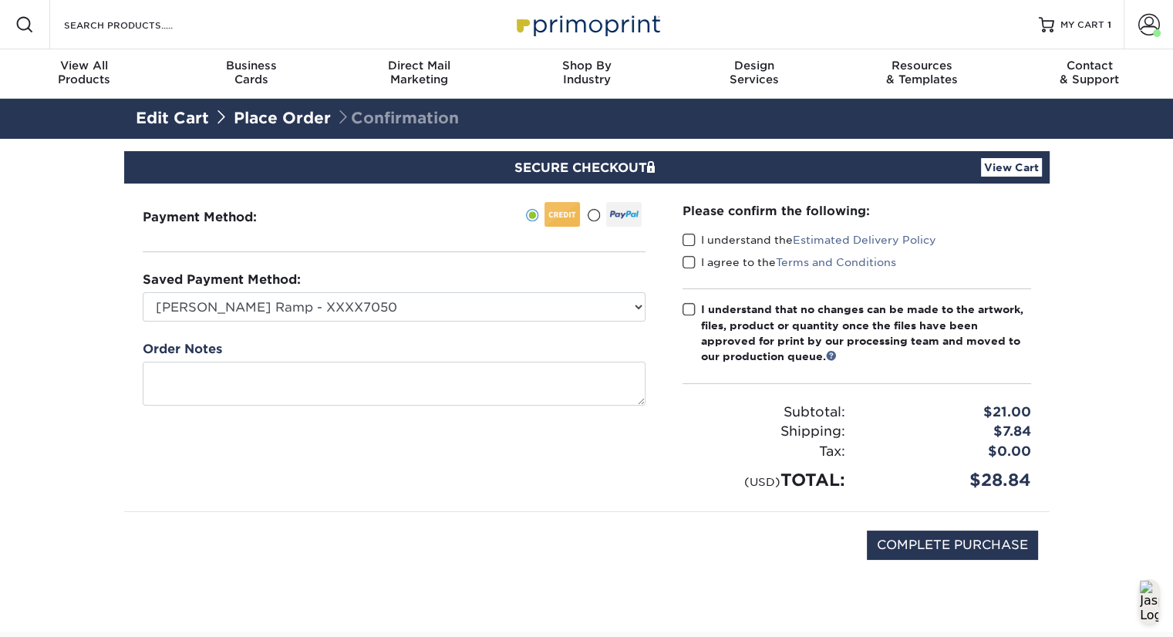
click at [690, 238] on span at bounding box center [689, 240] width 13 height 15
click at [0, 0] on input "I understand the Estimated Delivery Policy" at bounding box center [0, 0] width 0 height 0
click at [688, 264] on span at bounding box center [689, 262] width 13 height 15
click at [0, 0] on input "I agree to the Terms and Conditions" at bounding box center [0, 0] width 0 height 0
click at [688, 312] on span at bounding box center [689, 309] width 13 height 15
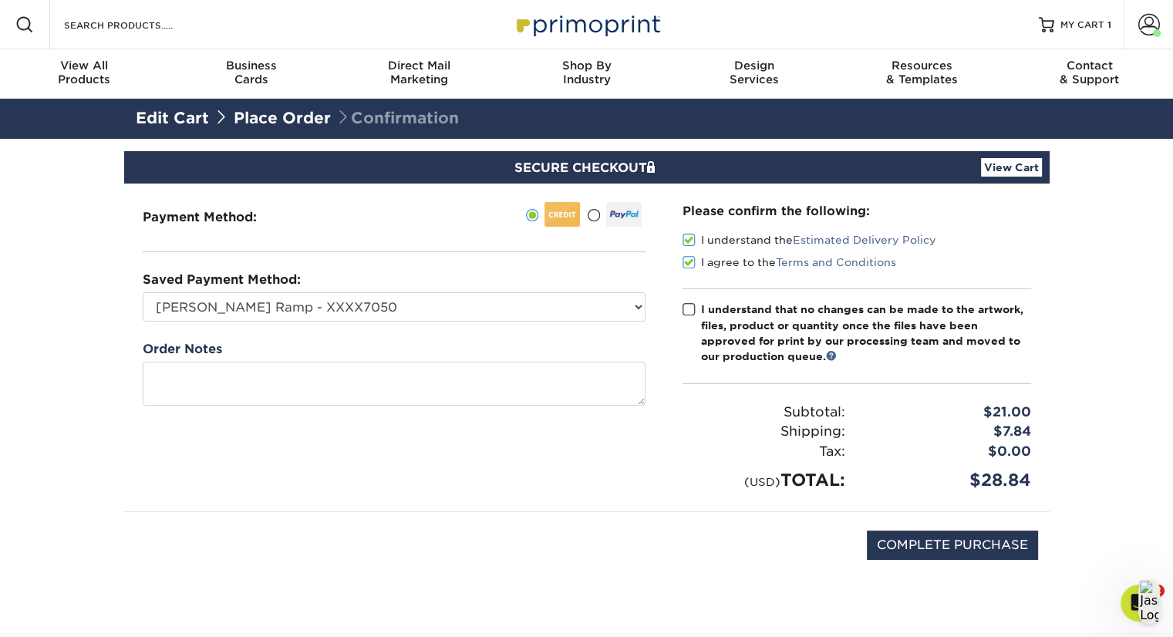
click at [0, 0] on input "I understand that no changes can be made to the artwork, files, product or quan…" at bounding box center [0, 0] width 0 height 0
click at [954, 532] on input "COMPLETE PURCHASE" at bounding box center [952, 545] width 171 height 29
type input "PROCESSING, PLEASE WAIT..."
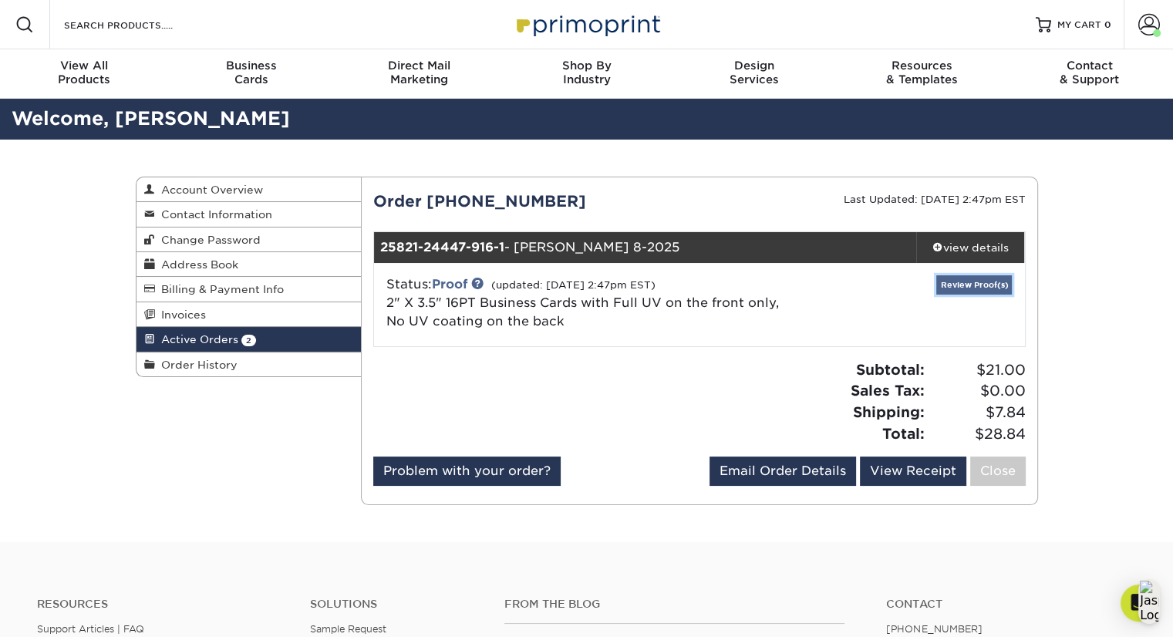
click at [998, 276] on link "Review Proof(s)" at bounding box center [975, 284] width 76 height 19
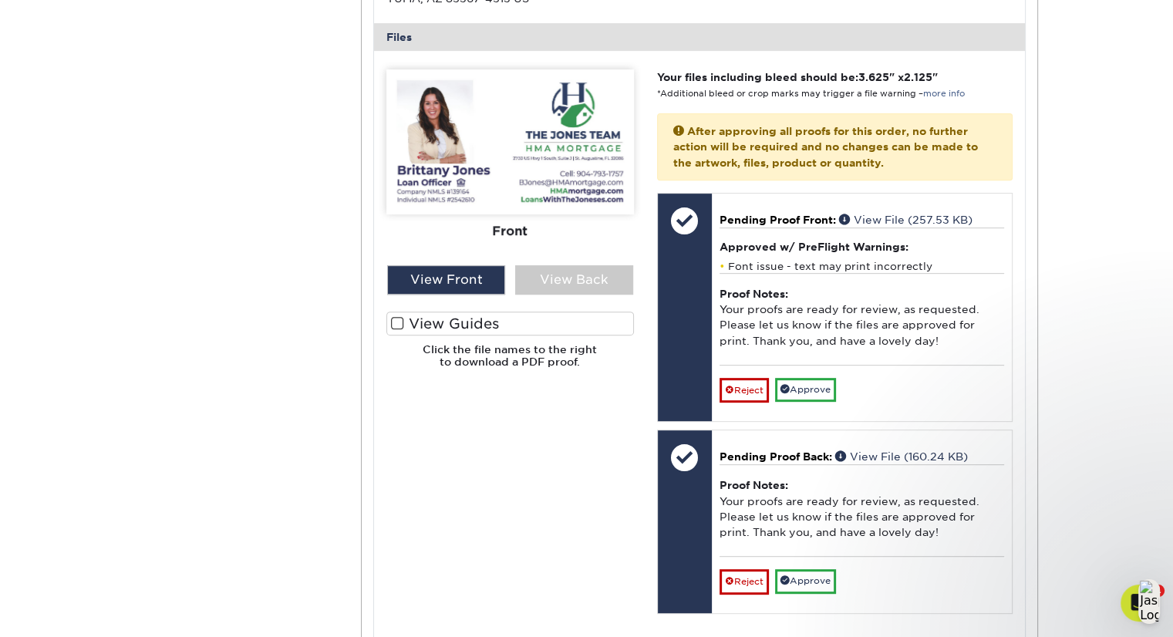
scroll to position [627, 0]
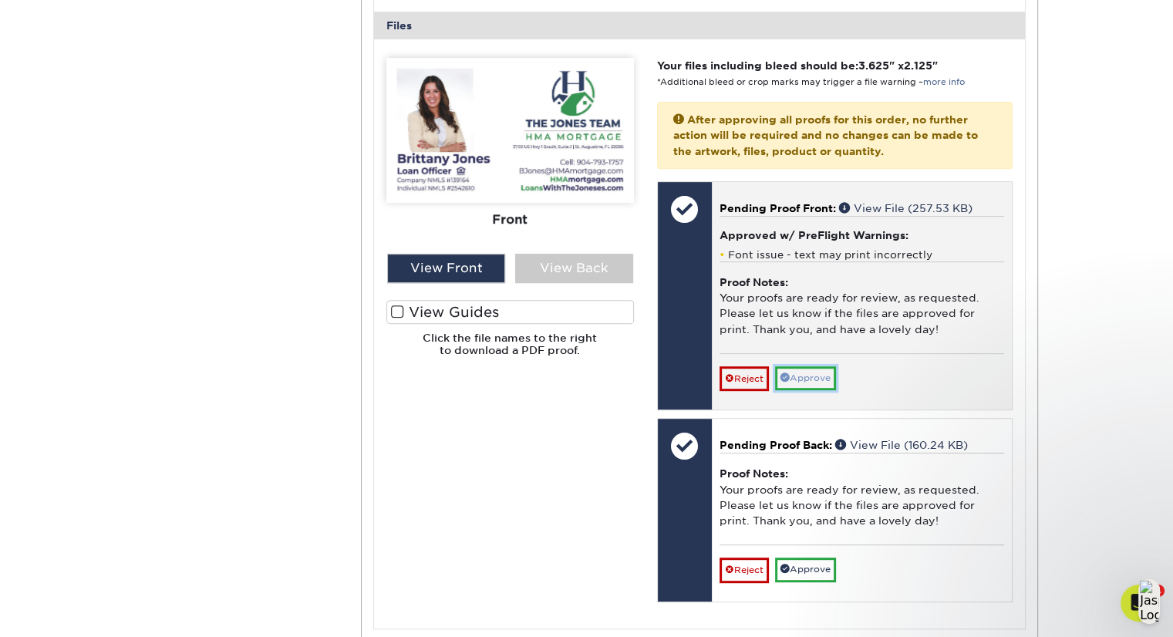
click at [796, 382] on link "Approve" at bounding box center [805, 378] width 61 height 24
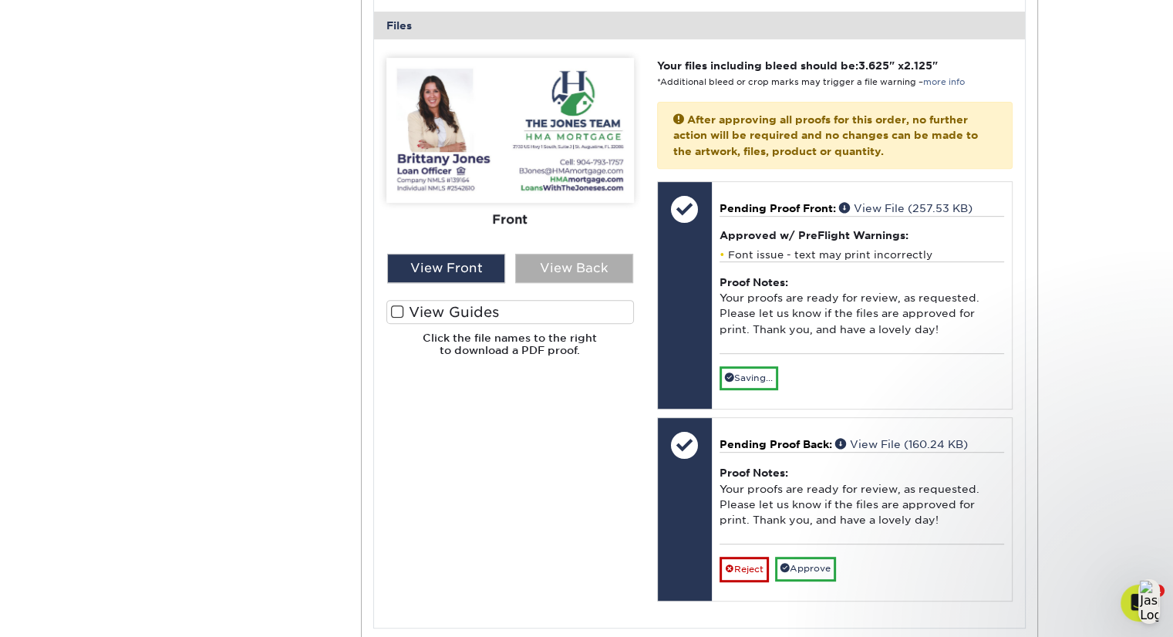
click at [575, 270] on div "View Back" at bounding box center [574, 268] width 118 height 29
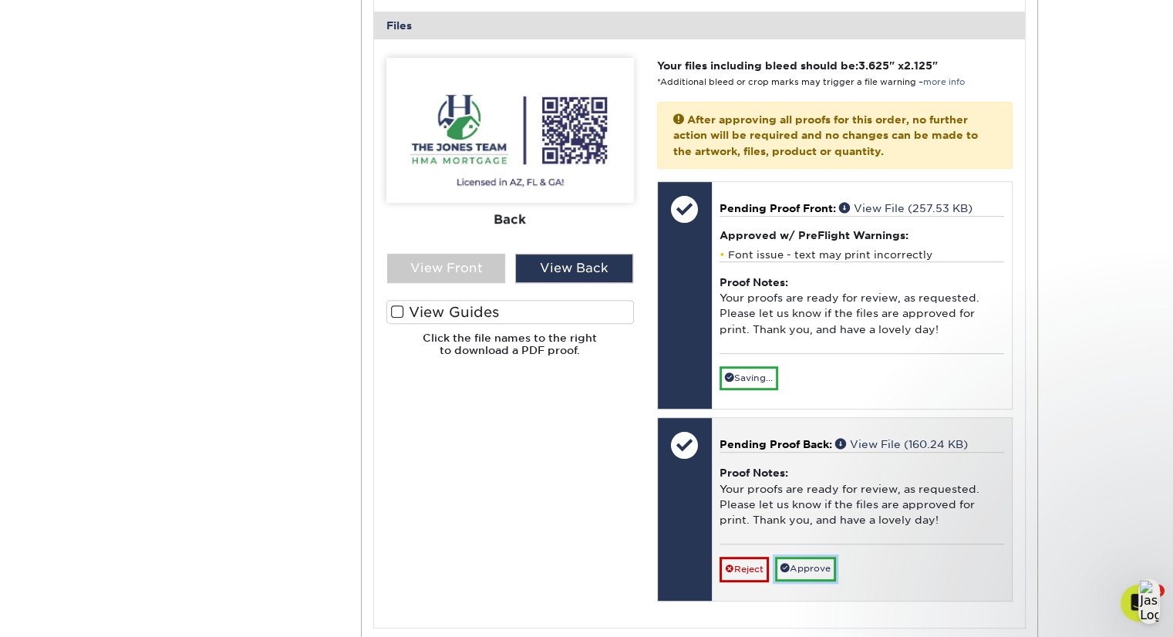
click at [812, 575] on div "Pending Proof Back: View File (160.24 KB) Proof Notes: Your proofs are ready fo…" at bounding box center [862, 509] width 300 height 183
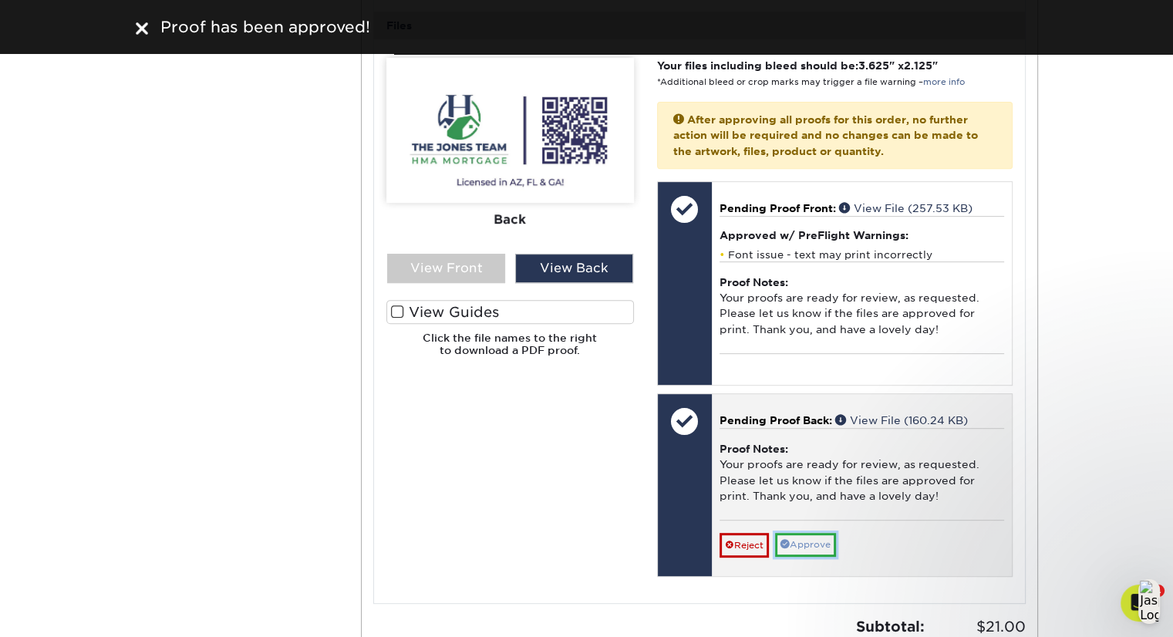
click at [815, 545] on link "Approve" at bounding box center [805, 545] width 61 height 24
